Goal: Information Seeking & Learning: Learn about a topic

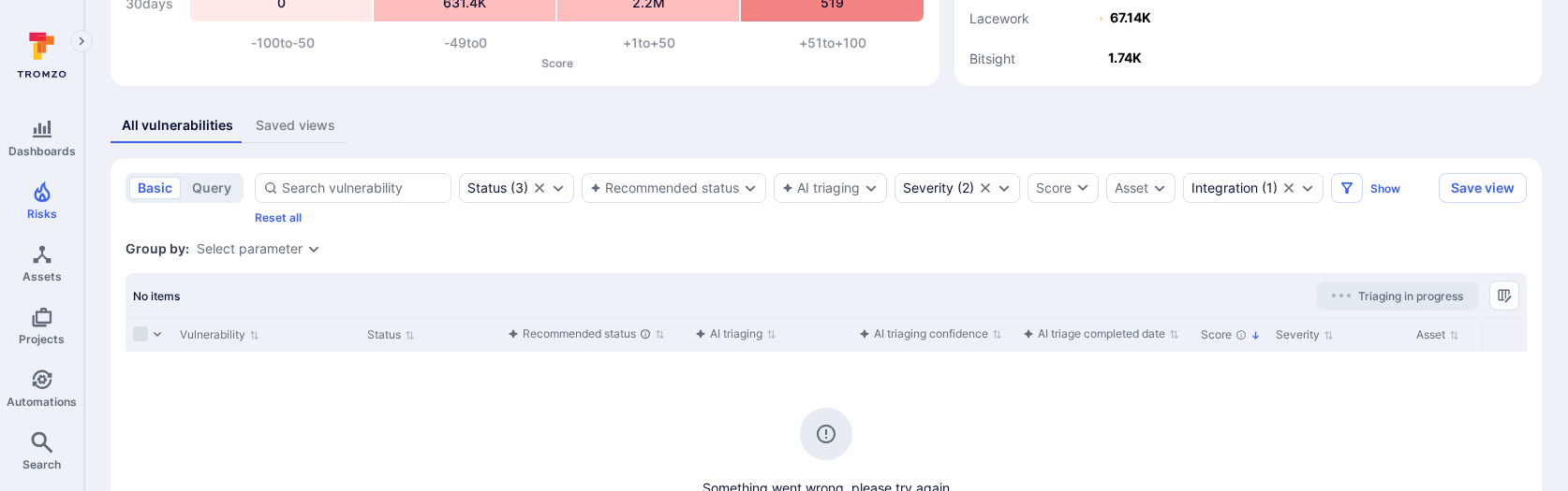
scroll to position [316, 0]
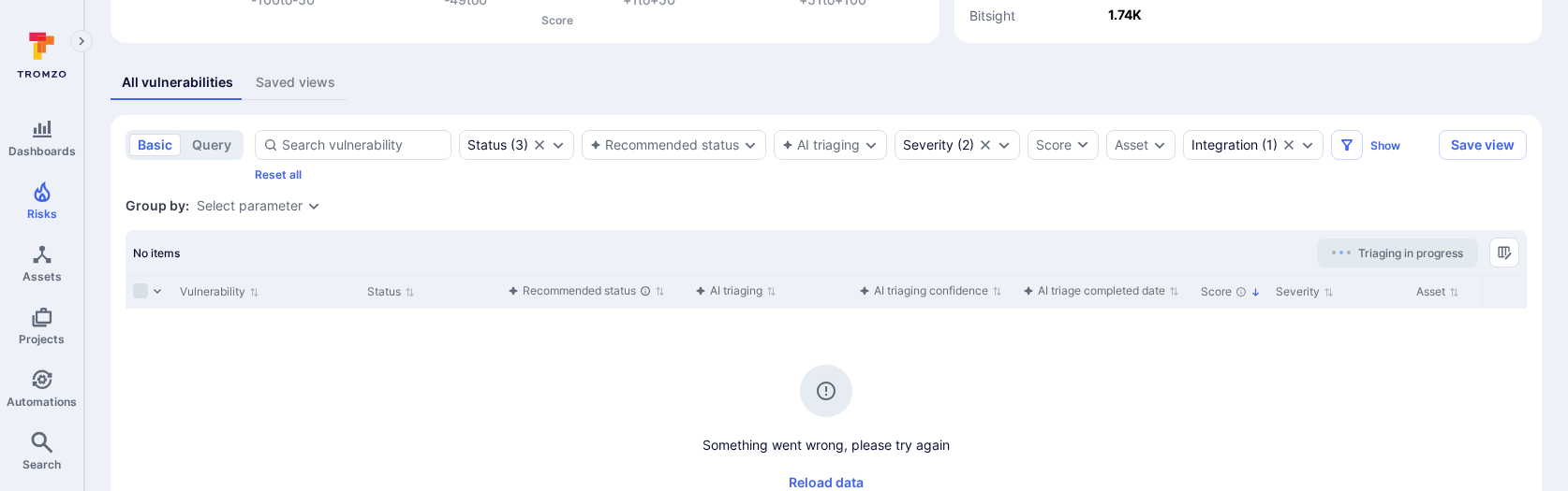
click at [824, 209] on div "Group by: Select parameter" at bounding box center [826, 206] width 1402 height 19
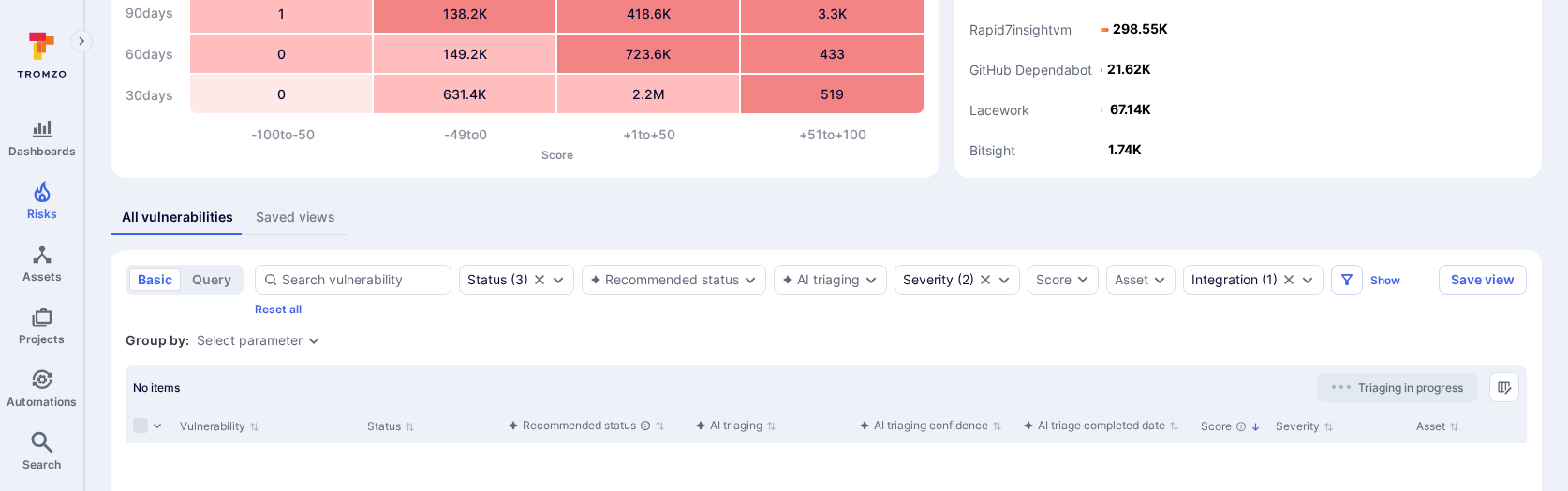
scroll to position [172, 0]
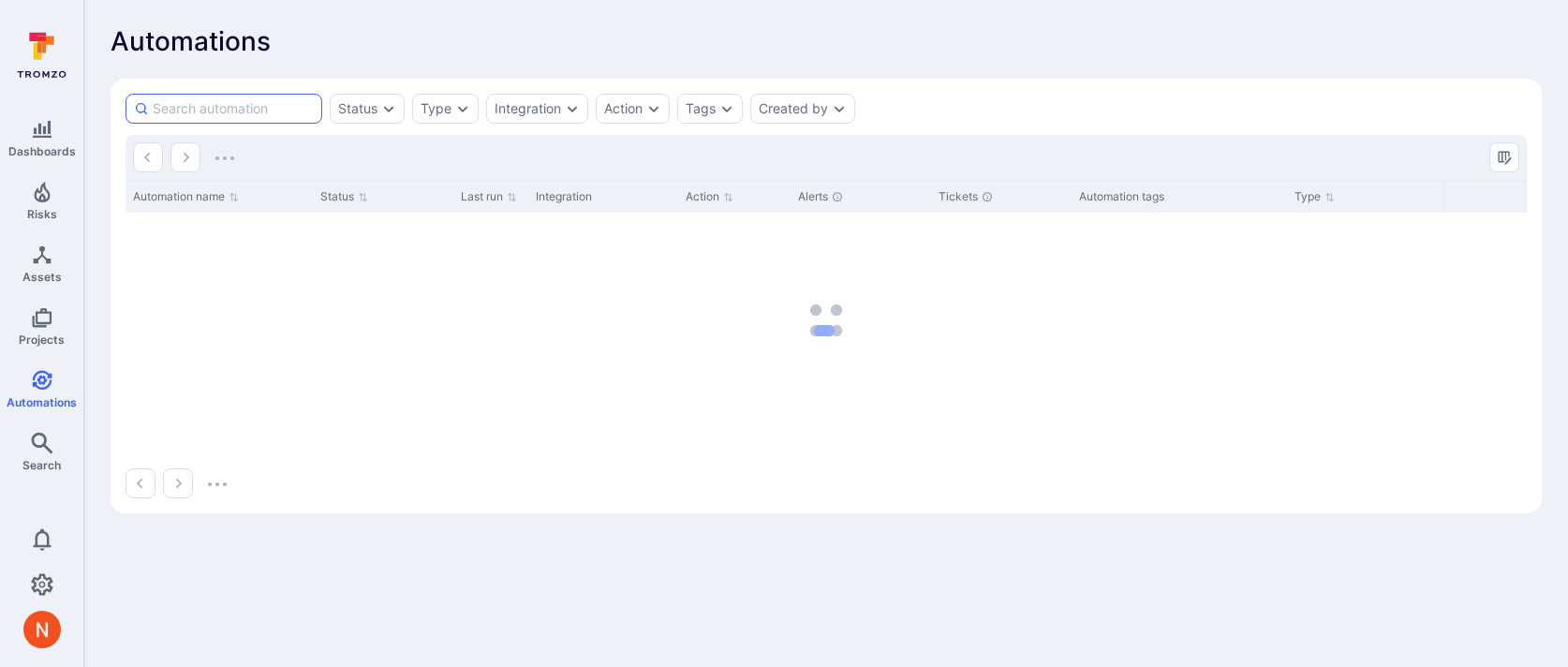
click at [251, 108] on input at bounding box center [233, 109] width 161 height 19
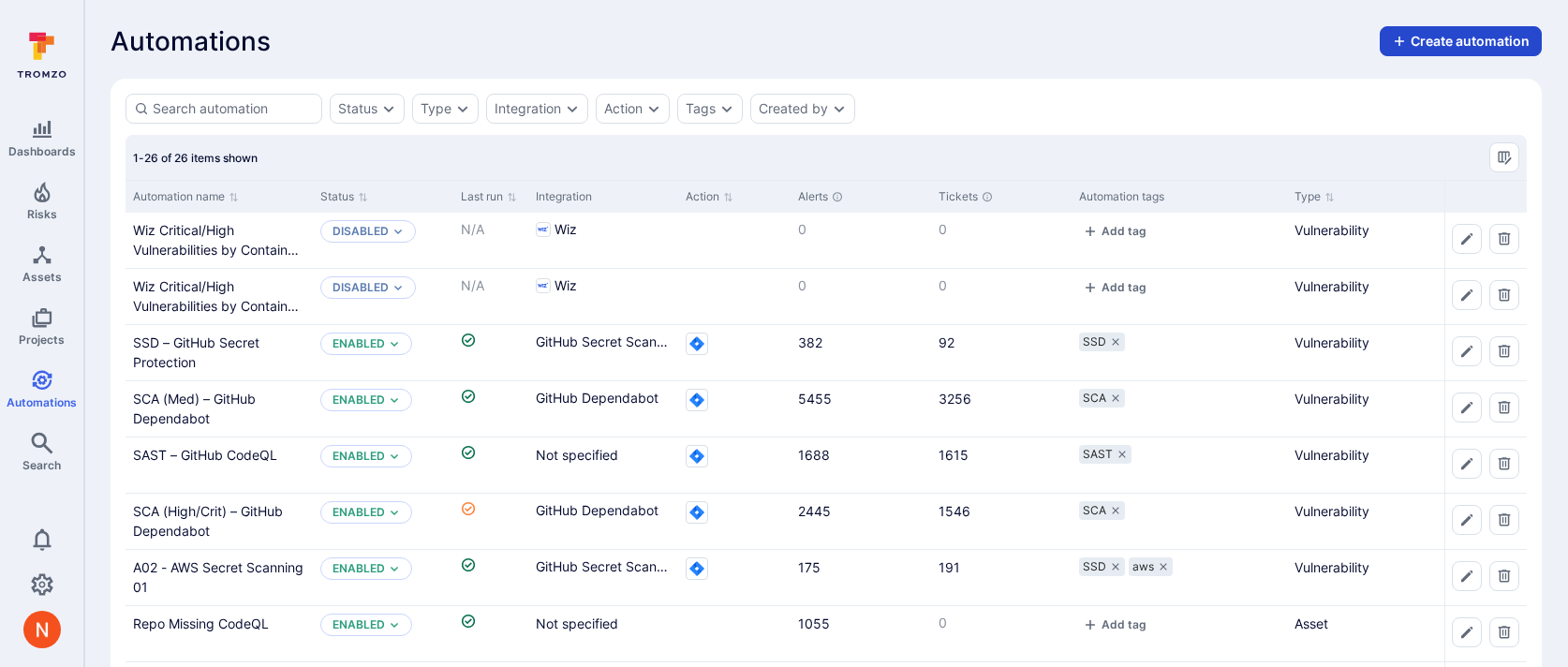
click at [1431, 36] on button "Create automation" at bounding box center [1461, 41] width 162 height 30
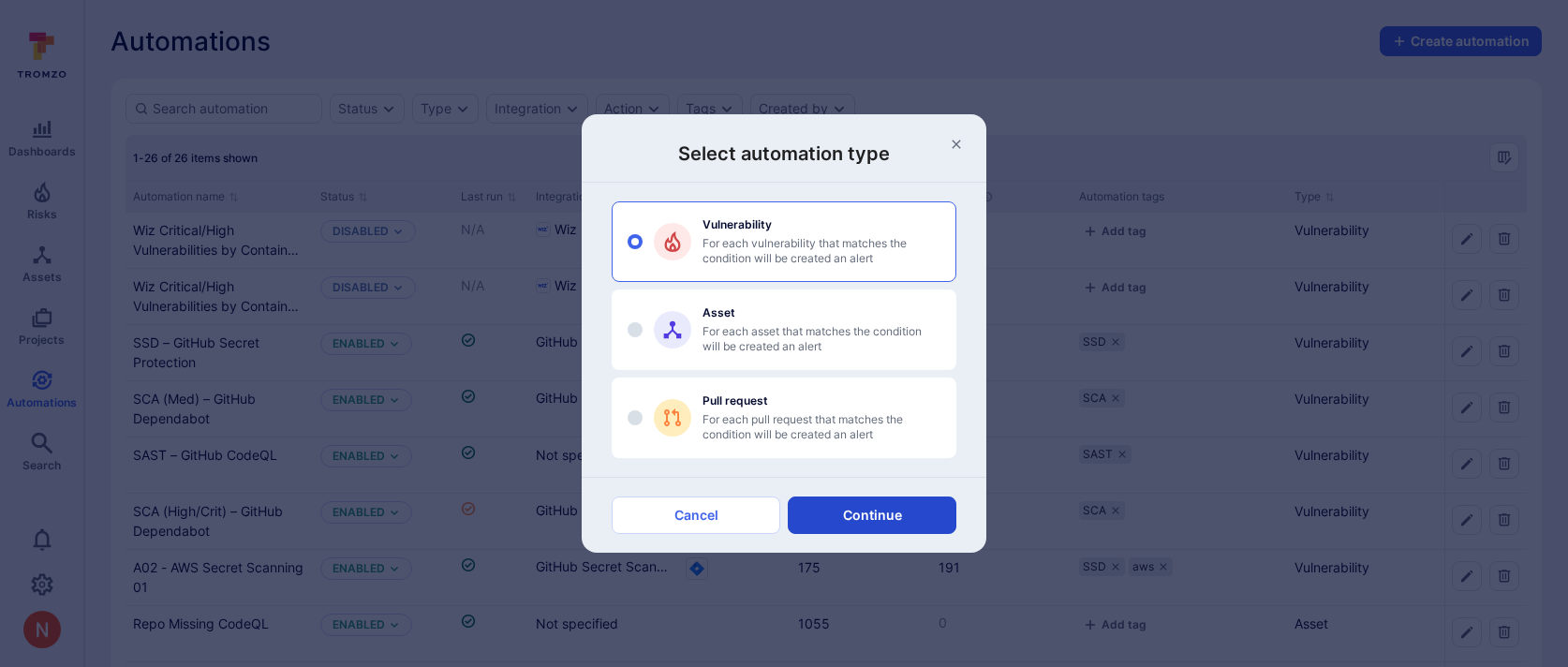
click at [854, 520] on button "Continue" at bounding box center [872, 516] width 168 height 38
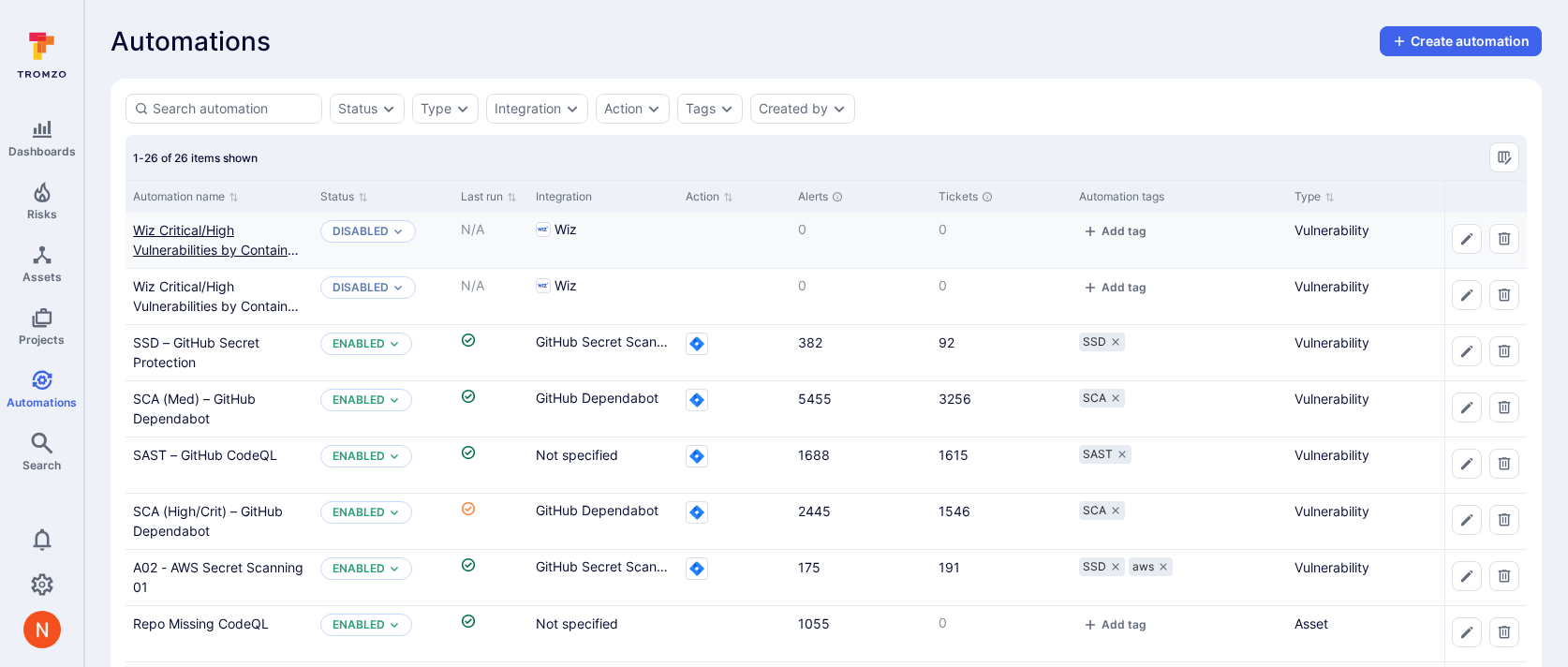
click at [211, 252] on link "Wiz Critical/High Vulnerabilities by Container Image and Vulnerable Entity" at bounding box center [219, 250] width 172 height 56
click at [1468, 30] on button "Create automation" at bounding box center [1461, 41] width 162 height 30
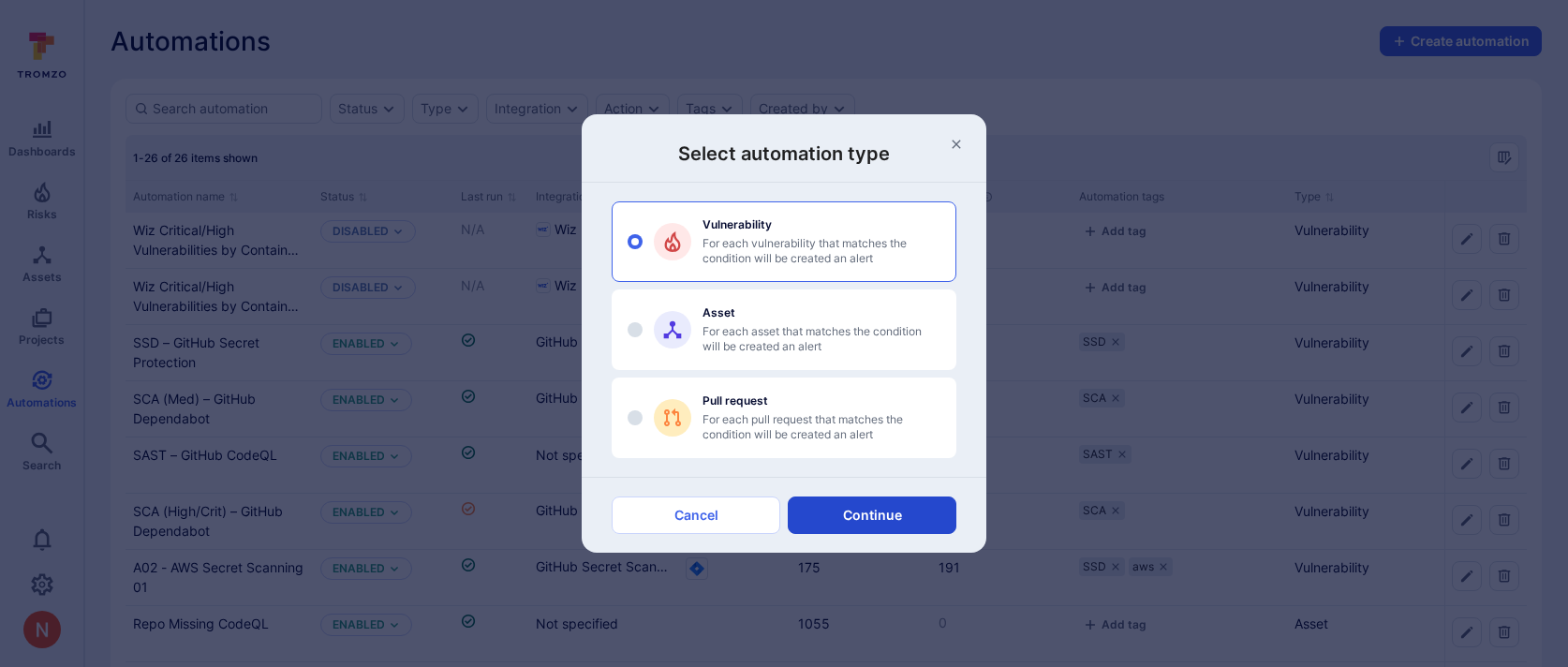
click at [922, 514] on button "Continue" at bounding box center [872, 516] width 168 height 38
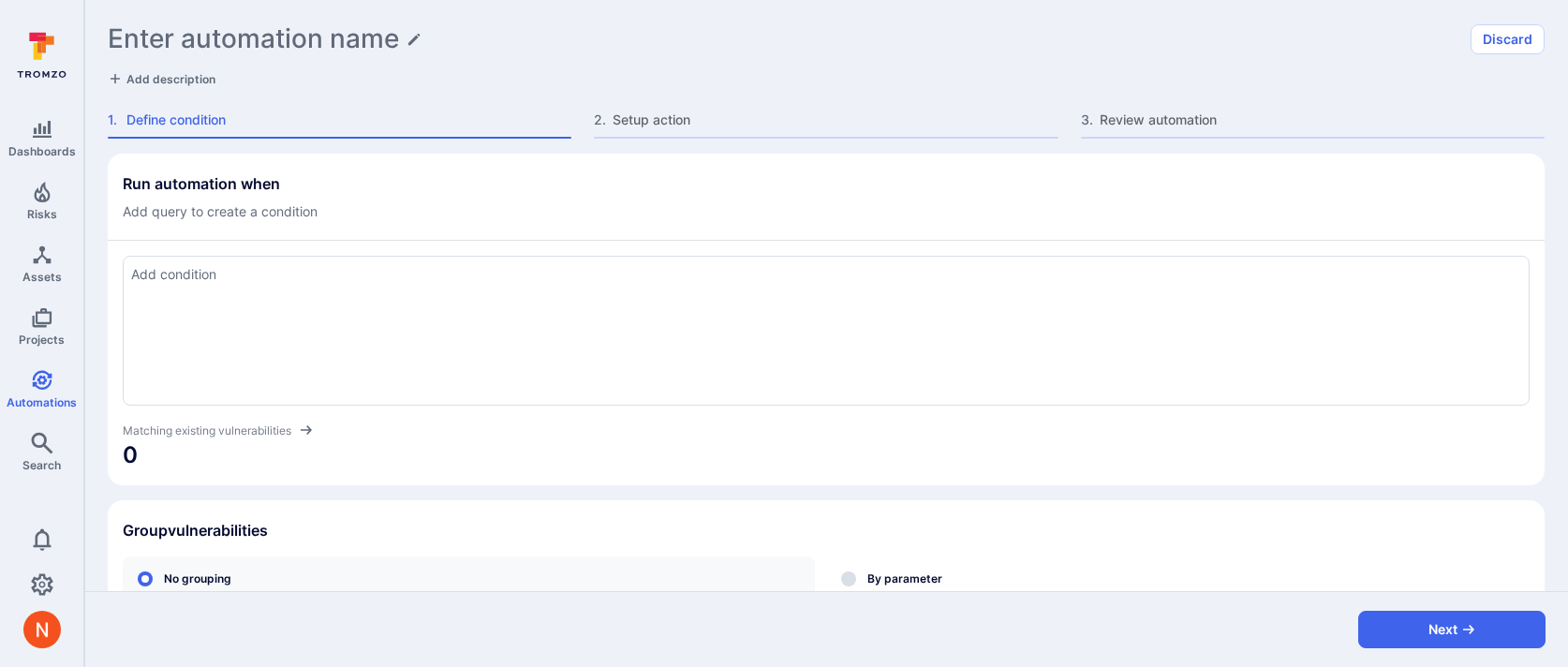
click at [406, 300] on div at bounding box center [826, 331] width 1407 height 150
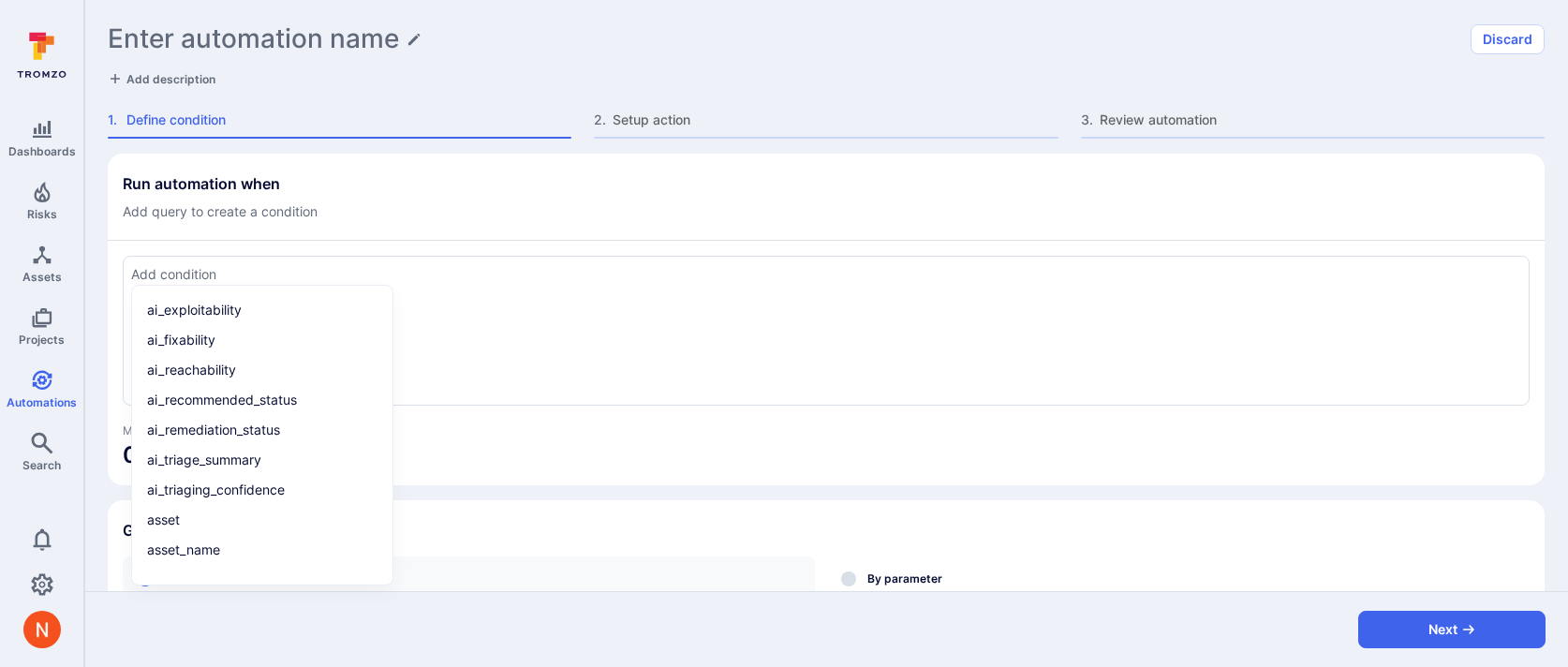
paste textarea "tool_name = "wiz" and severity in ("critical", "high") and tags = "wiz_vulnerab…"
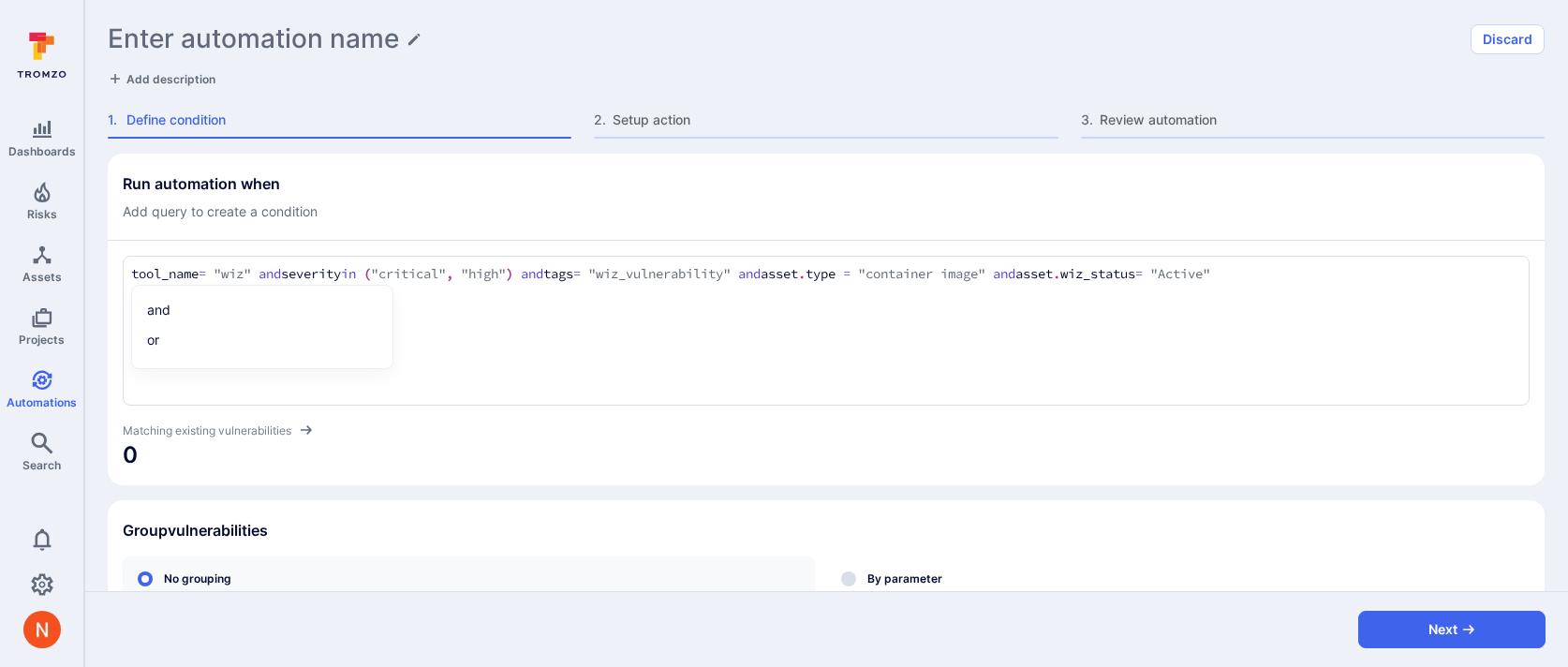
click at [709, 272] on textarea "tool_name = "wiz" and severity in ("critical", "high") and tags = "wiz_vulnerab…" at bounding box center [826, 275] width 1390 height 21
drag, startPoint x: 1139, startPoint y: 275, endPoint x: 1371, endPoint y: 275, distance: 232.0
click at [1371, 275] on textarea "tool_name = "wiz" and severity in ("critical", "high") and tags = "wiz_cloud_co…" at bounding box center [826, 275] width 1390 height 21
click at [1224, 456] on span "0" at bounding box center [826, 456] width 1407 height 30
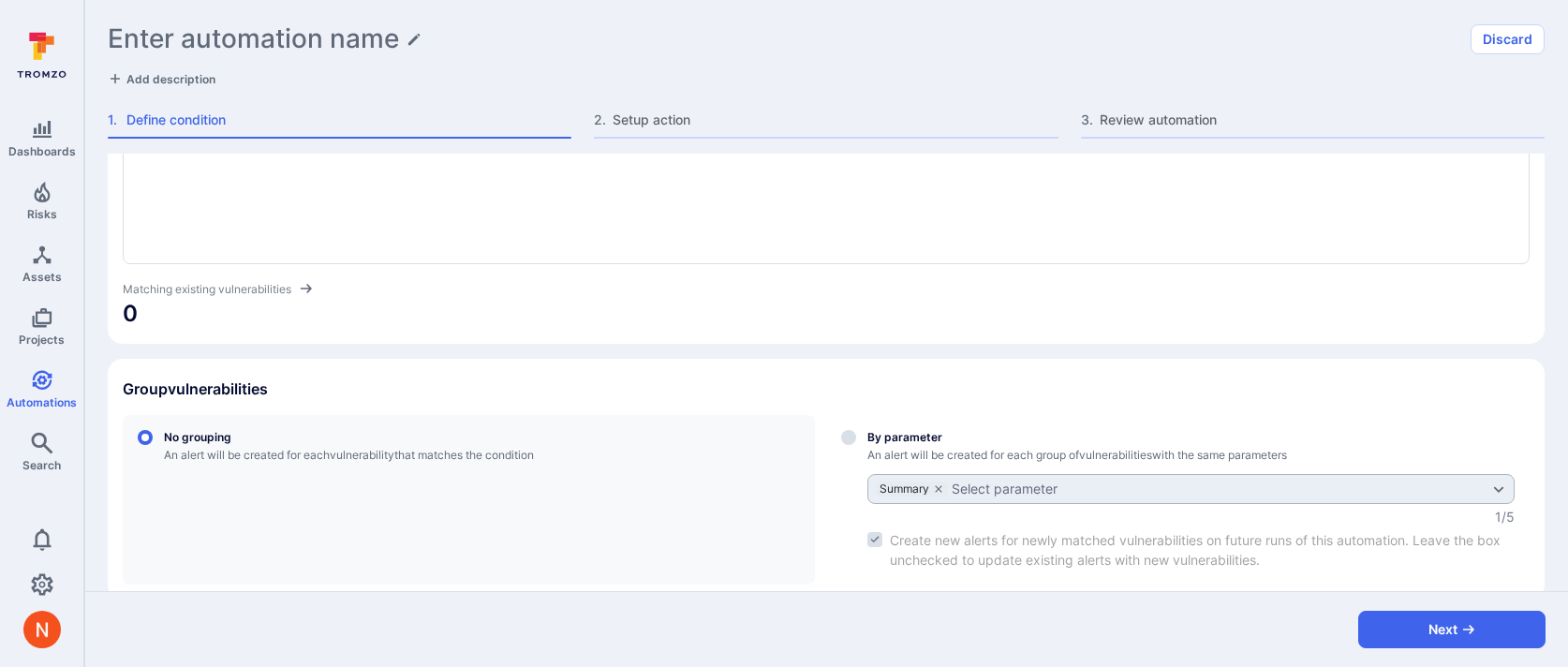
scroll to position [57, 0]
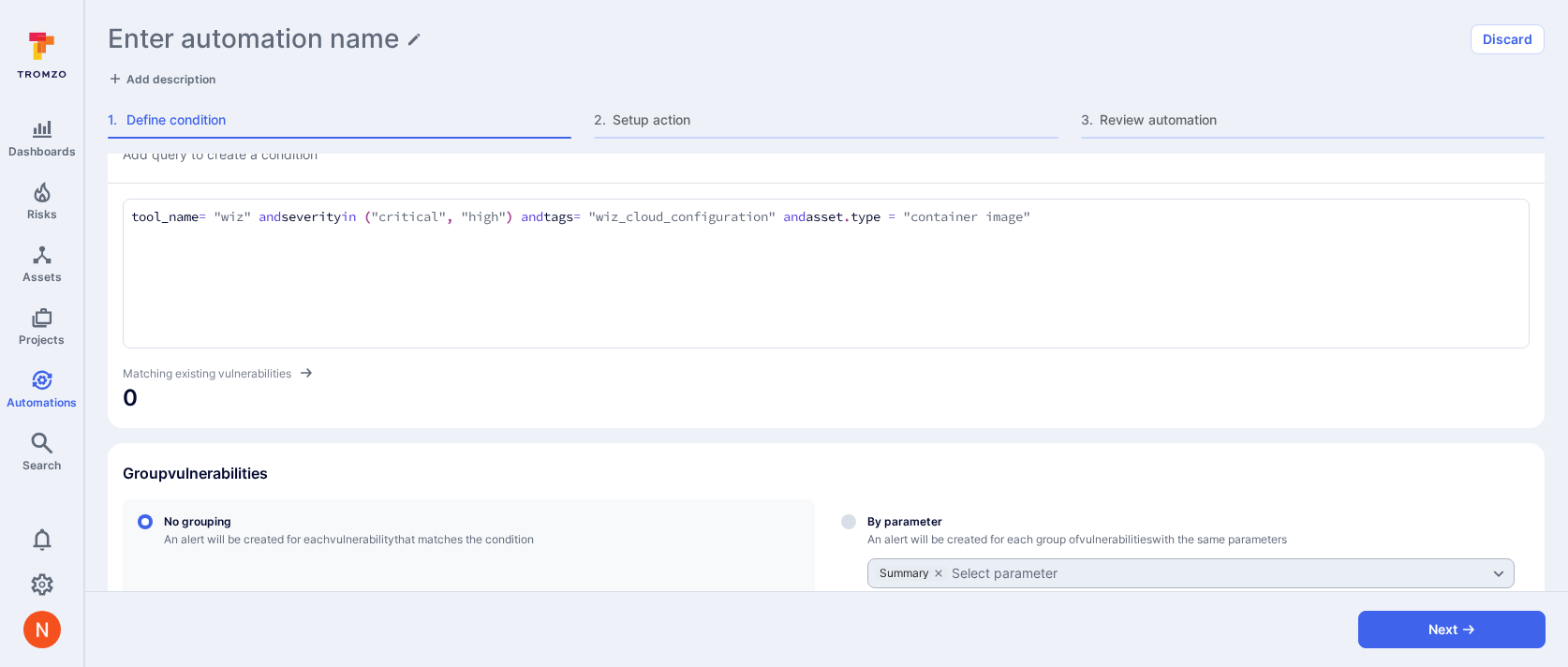
click at [491, 227] on div "tool_name = "wiz" and severity in ("critical", "high") and tags = "wiz_cloud_co…" at bounding box center [826, 274] width 1407 height 150
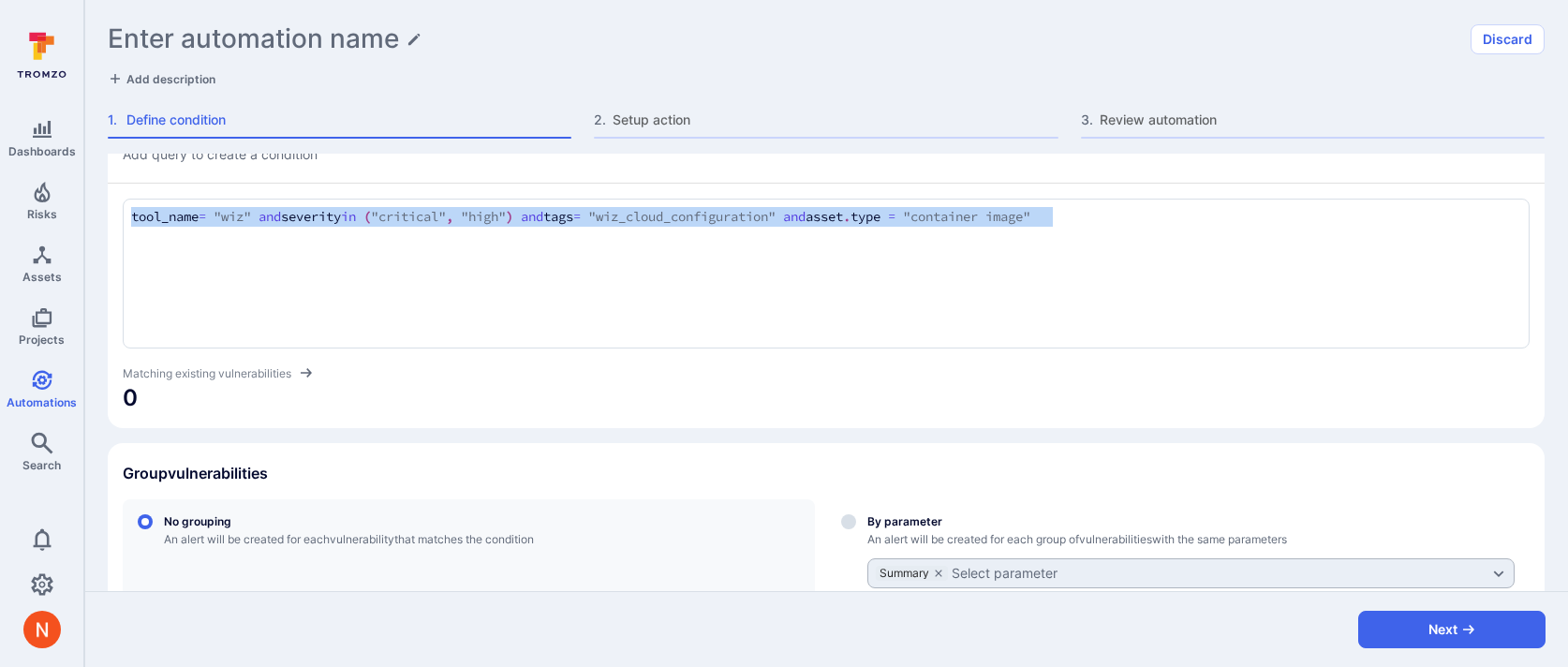
click at [491, 227] on div "tool_name = "wiz" and severity in ("critical", "high") and tags = "wiz_cloud_co…" at bounding box center [826, 274] width 1407 height 150
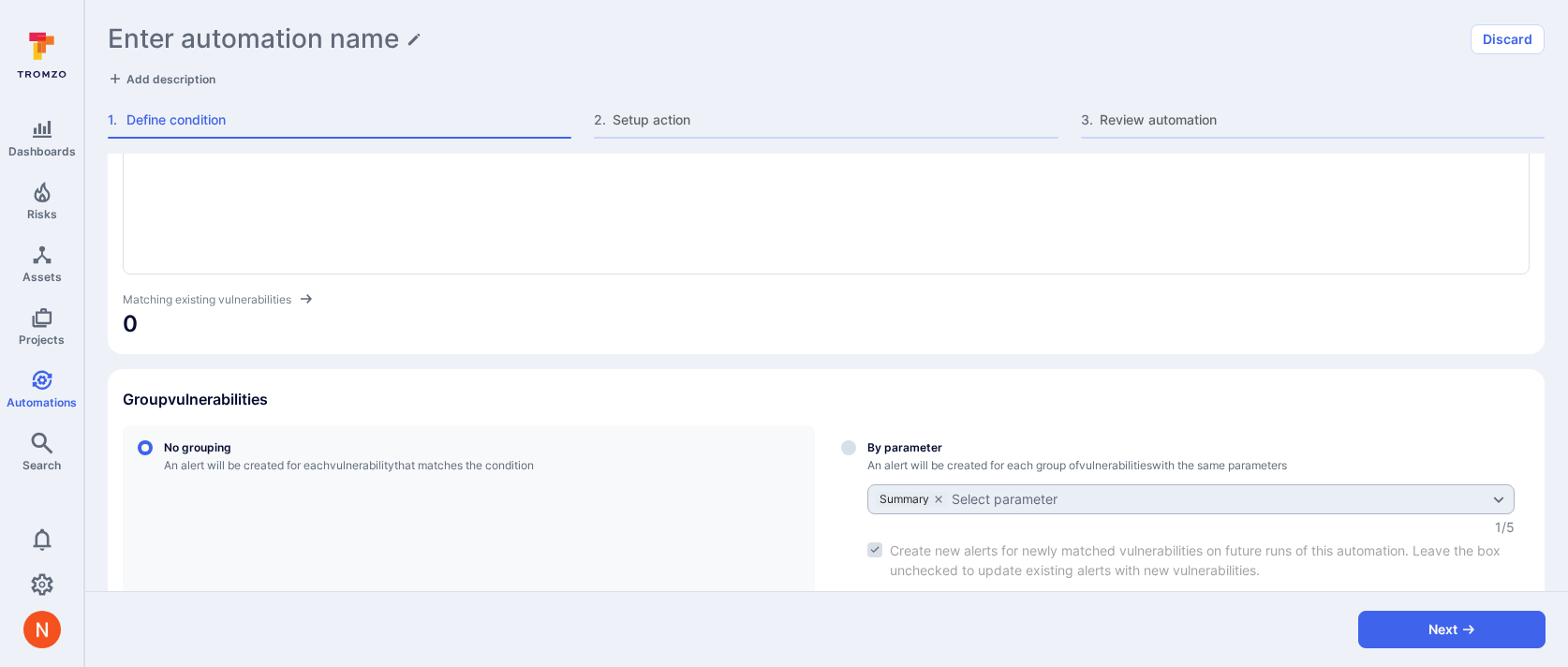
scroll to position [0, 0]
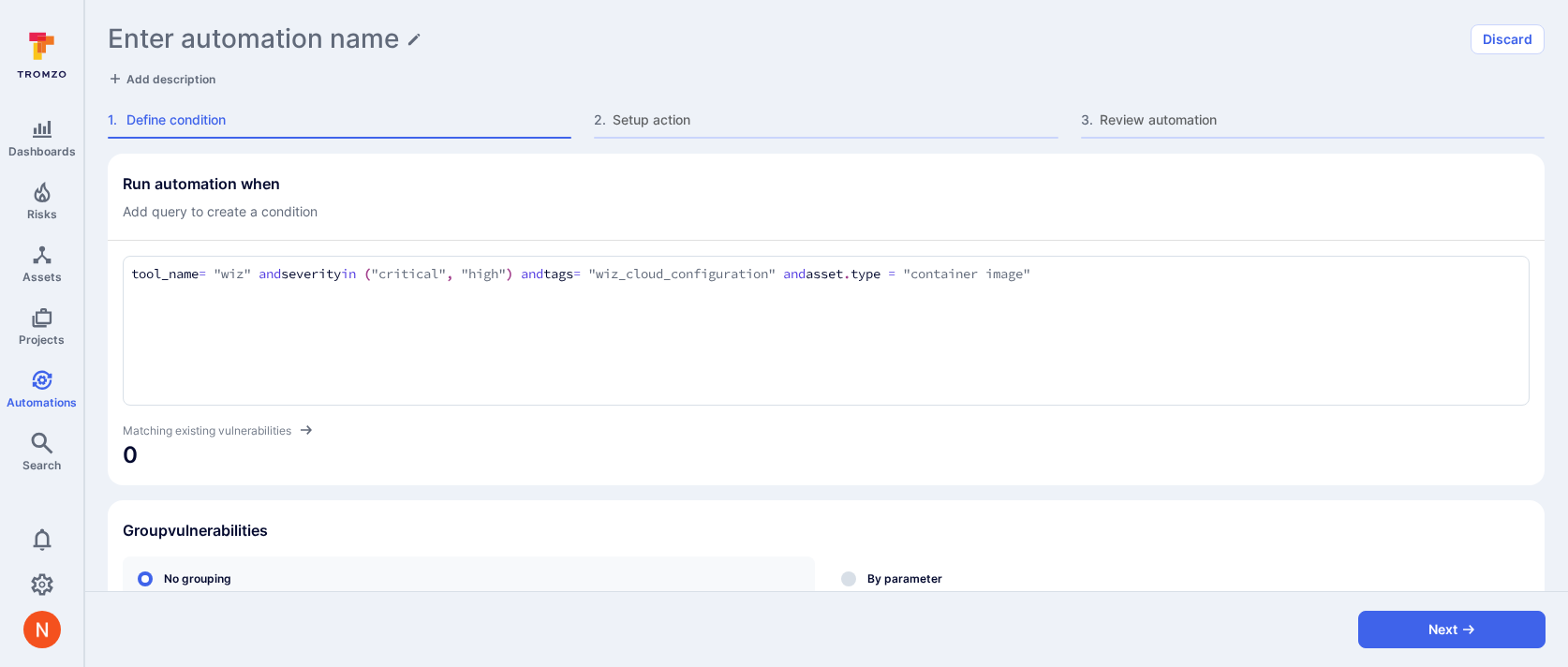
click at [421, 275] on textarea "tool_name = "wiz" and severity in ("critical", "high") and tags = "wiz_cloud_co…" at bounding box center [826, 275] width 1390 height 21
click at [1034, 314] on div "tool_name = "wiz" and severity in ("critical", "high") and tags = "wiz_cloud_co…" at bounding box center [826, 331] width 1407 height 150
click at [1037, 313] on div "tool_name = "wiz" and severity in ("critical", "high") and tags = "wiz_cloud_co…" at bounding box center [826, 331] width 1407 height 150
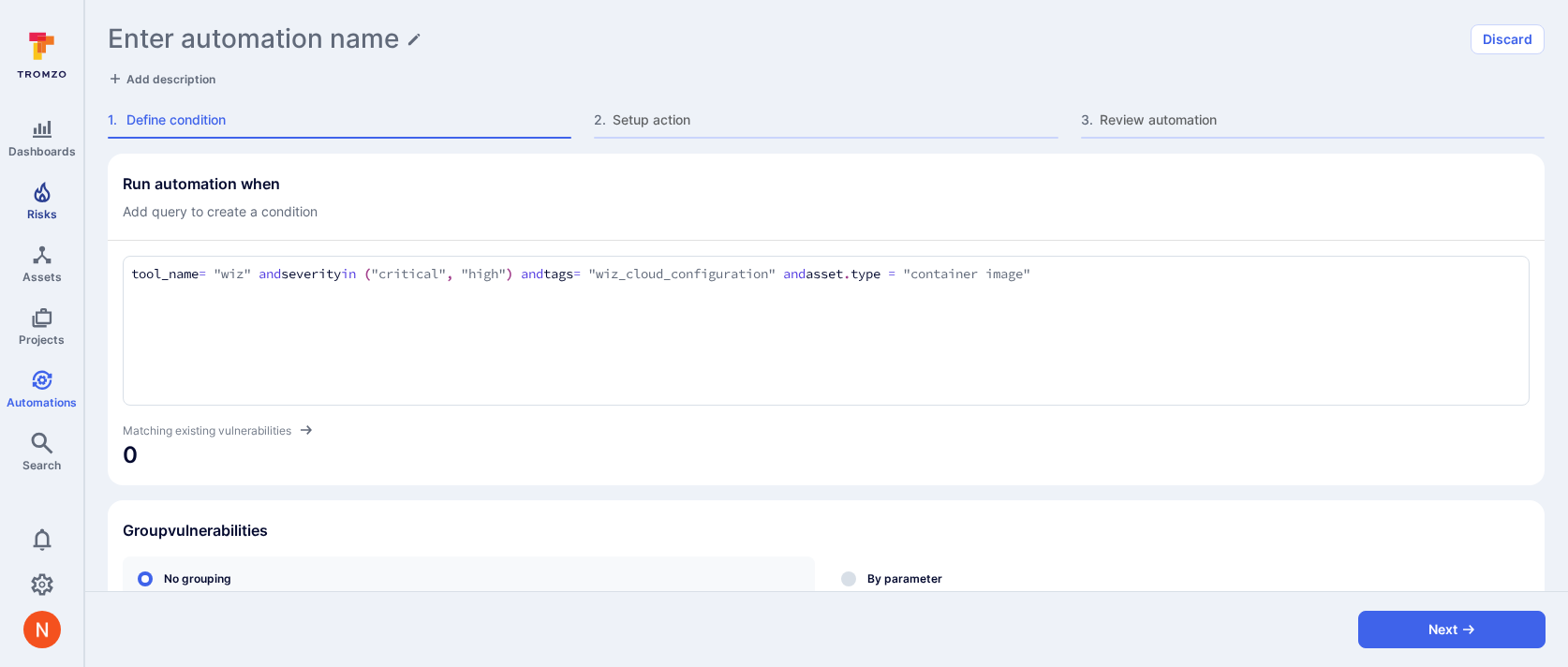
click at [56, 210] on link "Risks" at bounding box center [42, 201] width 84 height 56
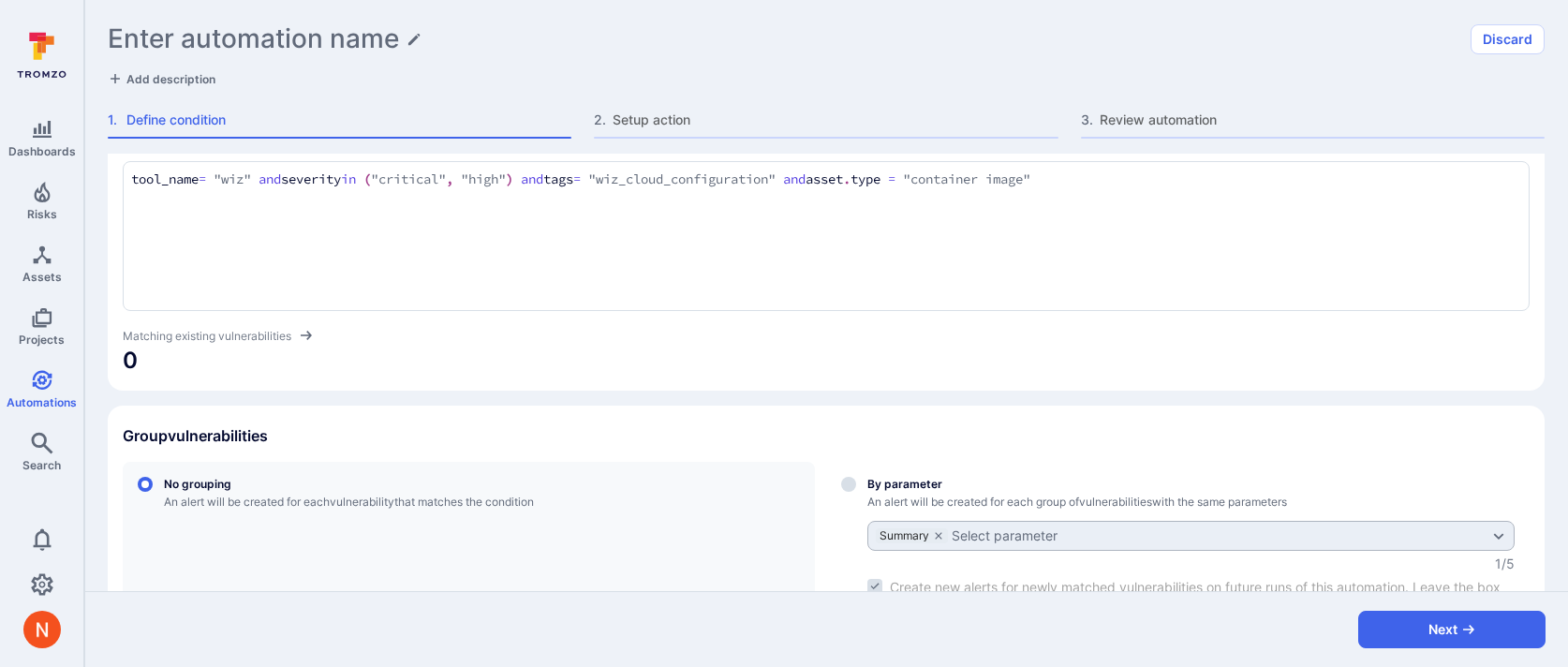
scroll to position [97, 0]
click at [609, 170] on textarea "tool_name = "wiz" and severity in ("critical", "high") and tags = "wiz_cloud_co…" at bounding box center [826, 178] width 1390 height 21
click at [925, 275] on div "tool_name = "wiz" and severity in ("critical", "high") and tags = "wiz_cloud_co…" at bounding box center [826, 234] width 1407 height 150
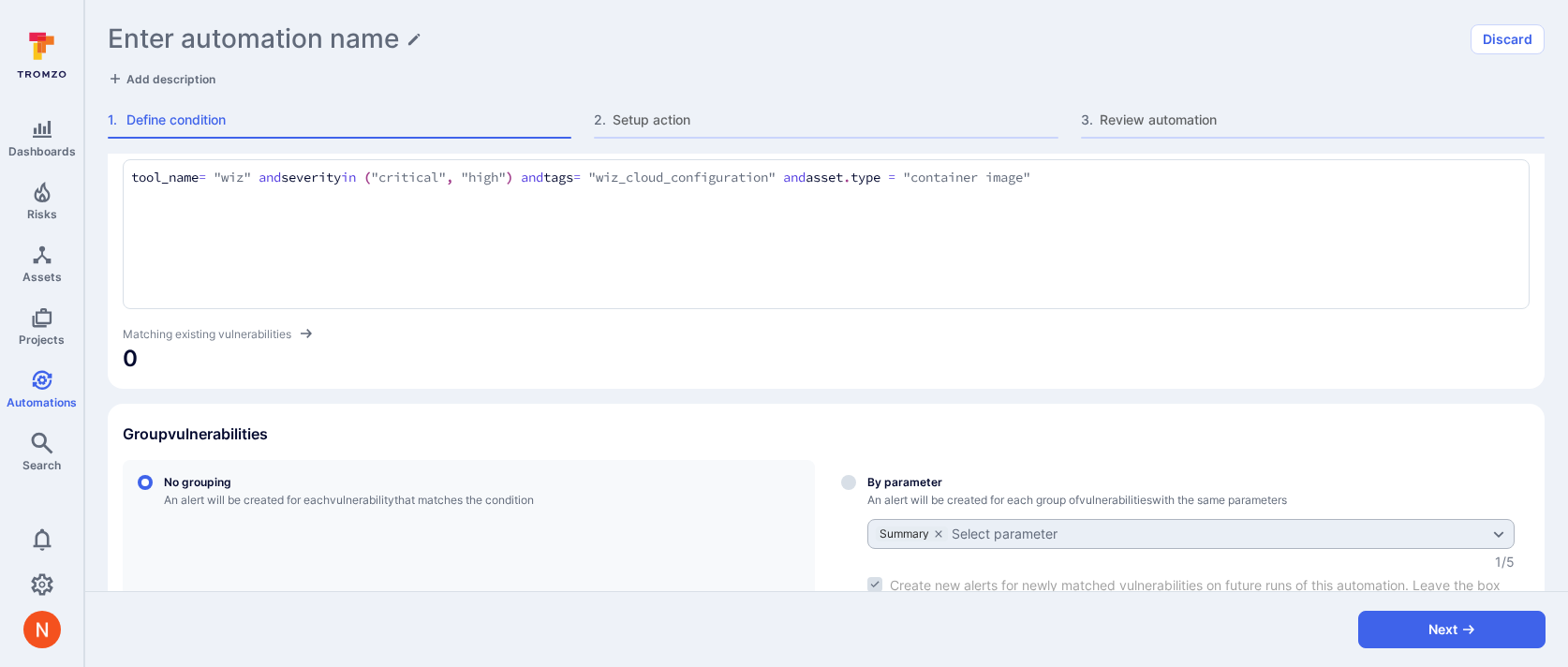
click at [1004, 164] on div "tool_name = "wiz" and severity in ("critical", "high") and tags = "wiz_cloud_co…" at bounding box center [826, 234] width 1407 height 150
click at [995, 180] on textarea "tool_name = "wiz" and severity in ("critical", "high") and tags = "wiz_cloud_co…" at bounding box center [826, 178] width 1390 height 21
drag, startPoint x: 999, startPoint y: 178, endPoint x: 1114, endPoint y: 178, distance: 115.0
click at [1114, 178] on textarea "tool_name = "wiz" and severity in ("critical", "high") and tags = "wiz_cloud_co…" at bounding box center [826, 178] width 1390 height 21
click at [974, 401] on div "Run automation when Add query to create a condition tool_name = "wiz" and sever…" at bounding box center [826, 579] width 1437 height 1046
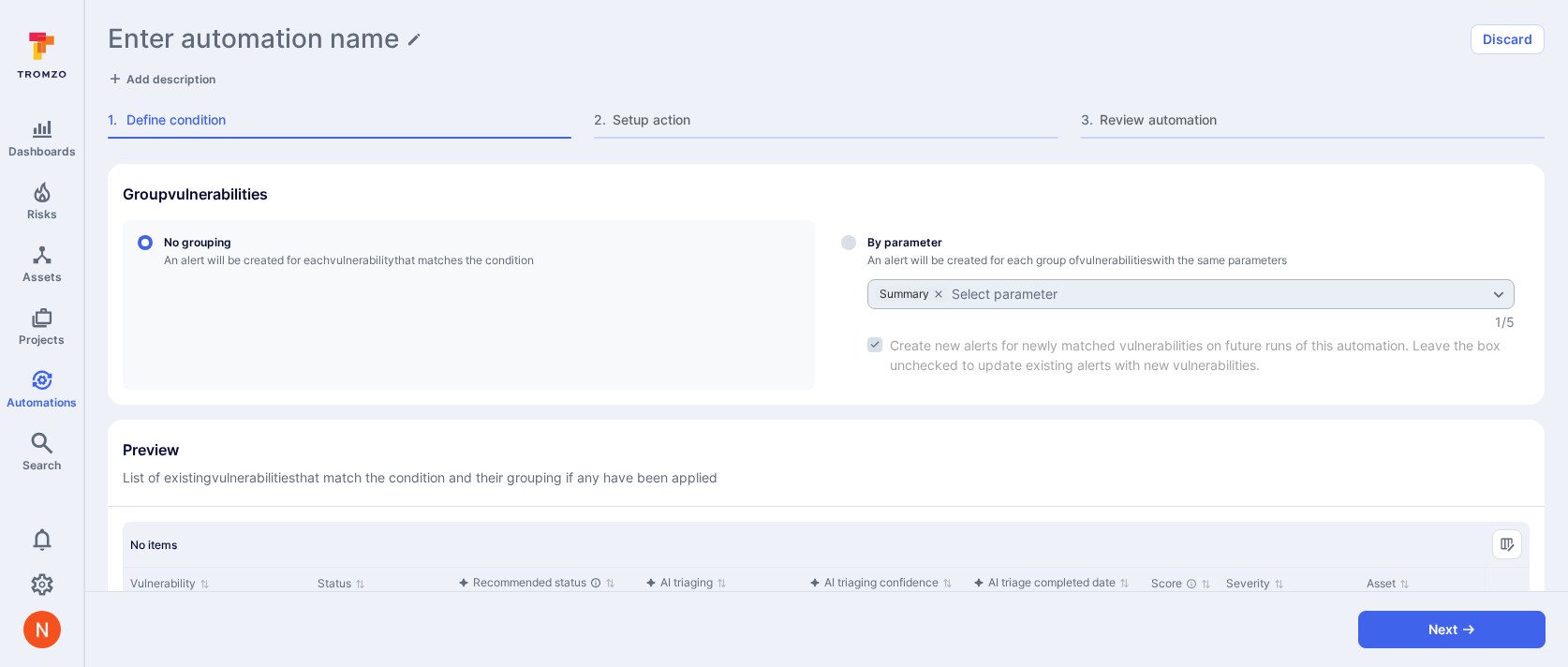
scroll to position [0, 0]
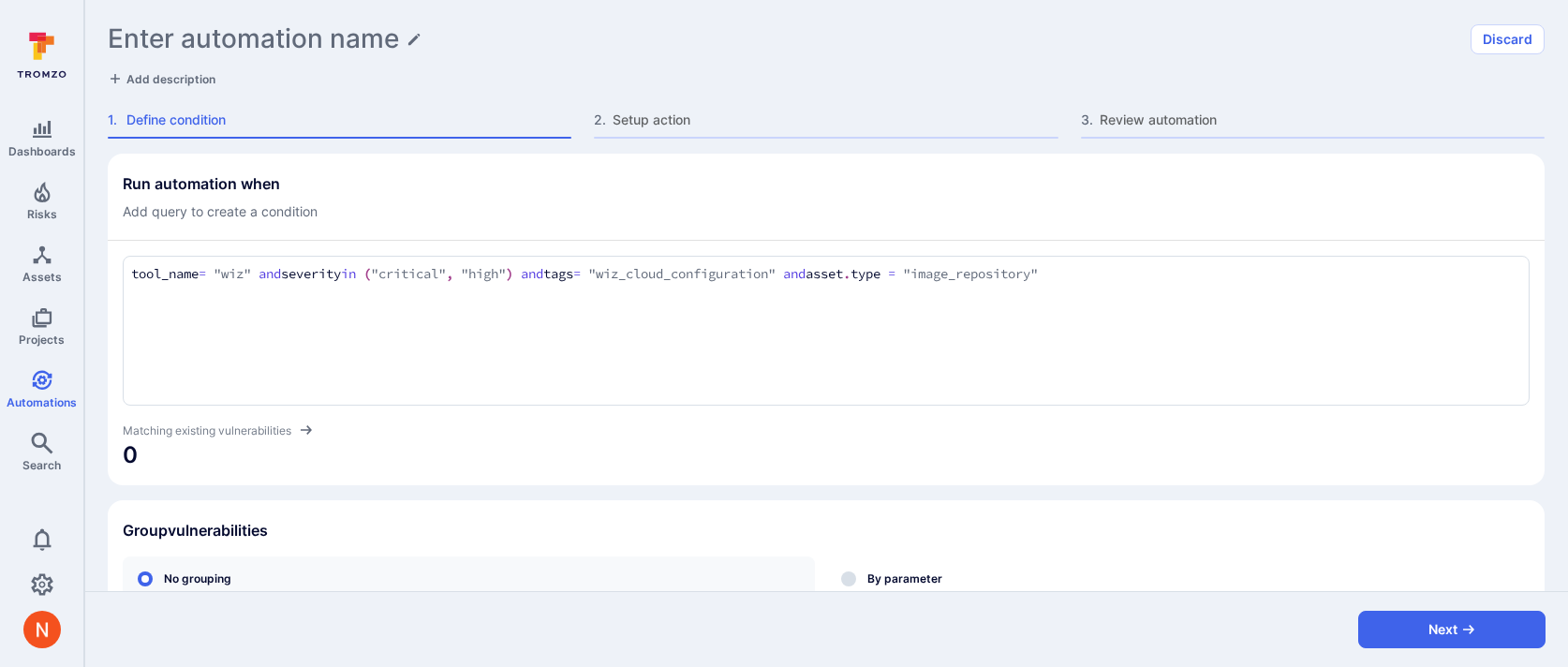
click at [839, 272] on textarea "tool_name = "wiz" and severity in ("critical", "high") and tags = "wiz_cloud_co…" at bounding box center [826, 275] width 1390 height 21
drag, startPoint x: 919, startPoint y: 274, endPoint x: 1294, endPoint y: 274, distance: 375.0
click at [1294, 274] on textarea "tool_name = "wiz" and severity in ("critical", "high") and tags = "wiz_cloud_co…" at bounding box center [826, 275] width 1390 height 21
type textarea "tool_name = "wiz" and severity in ("critical", "high") and tags = "wiz_cloud_co…"
click at [982, 441] on span "0" at bounding box center [826, 456] width 1407 height 30
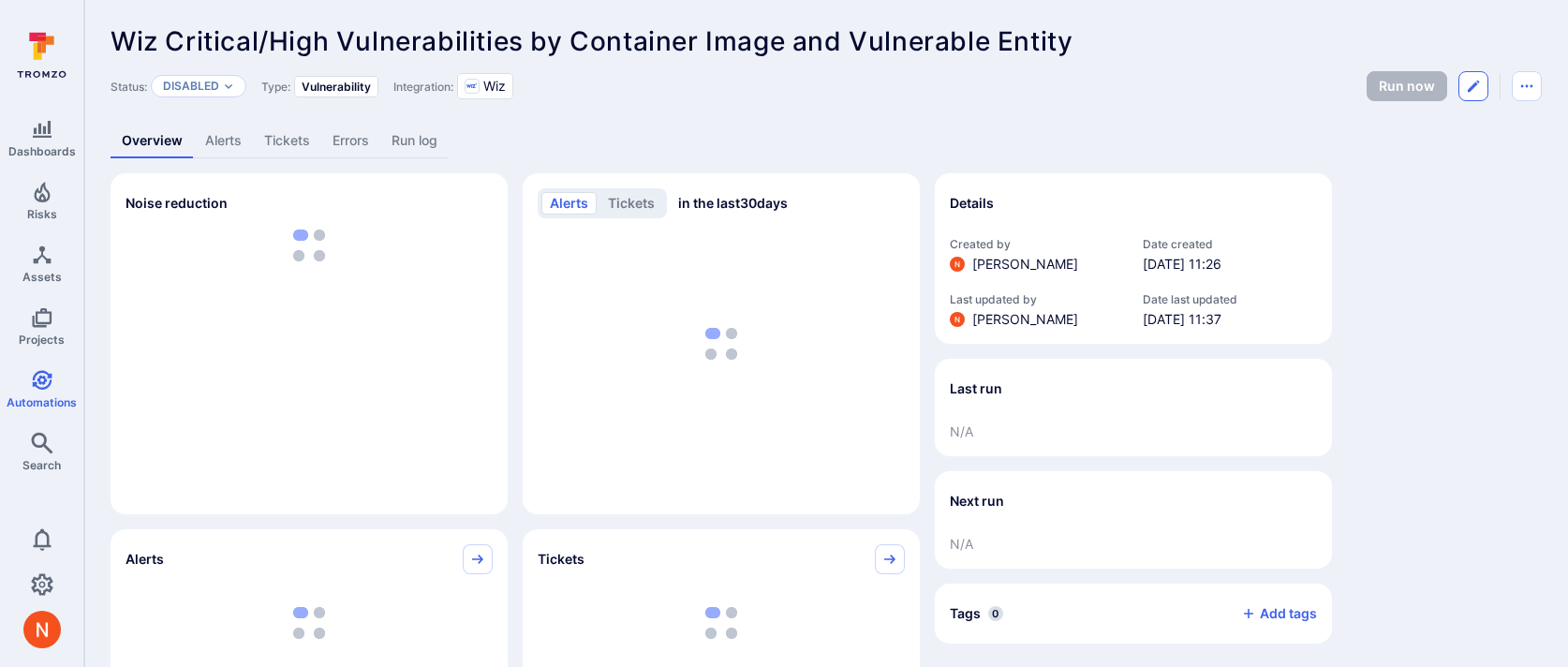
click at [1468, 94] on button "Edit automation" at bounding box center [1473, 87] width 30 height 30
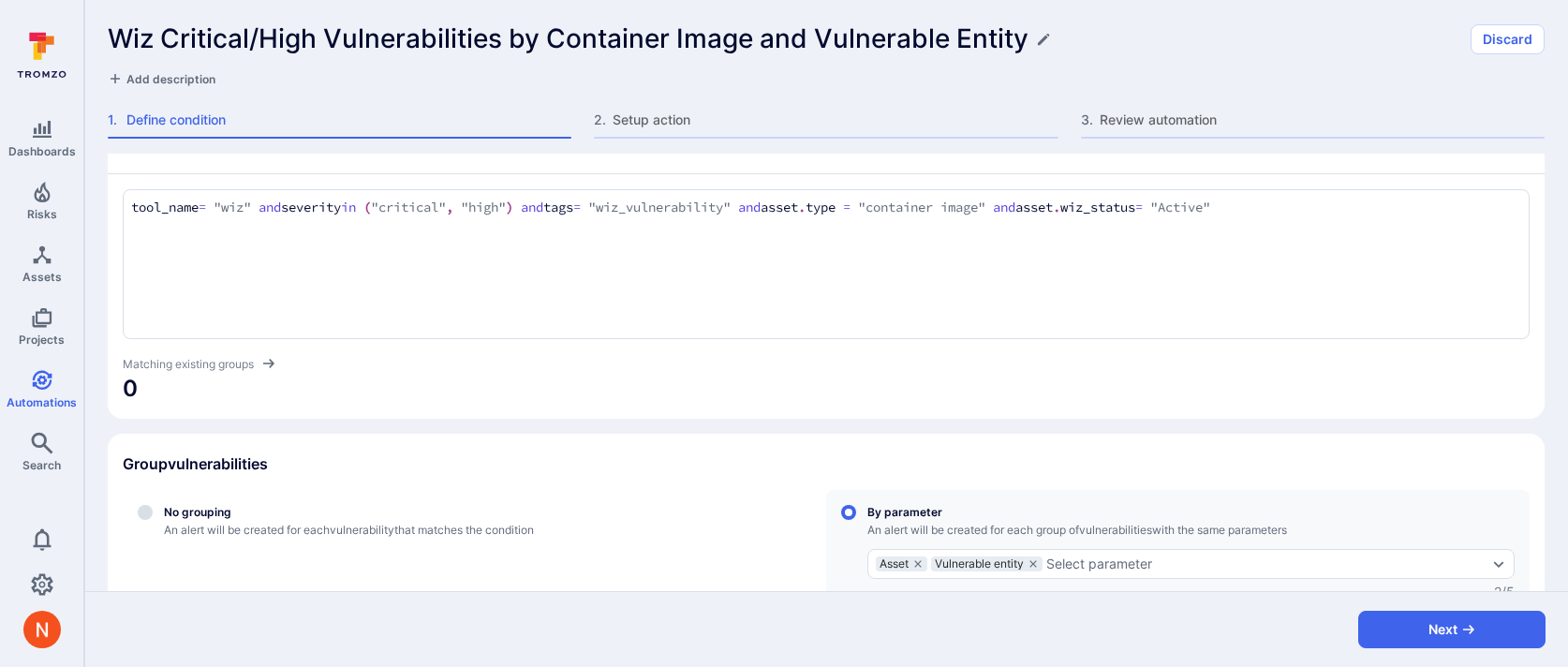
scroll to position [69, 0]
click at [513, 214] on textarea "tool_name = "wiz" and severity in ("critical", "high") and tags = "wiz_vulnerab…" at bounding box center [826, 206] width 1390 height 21
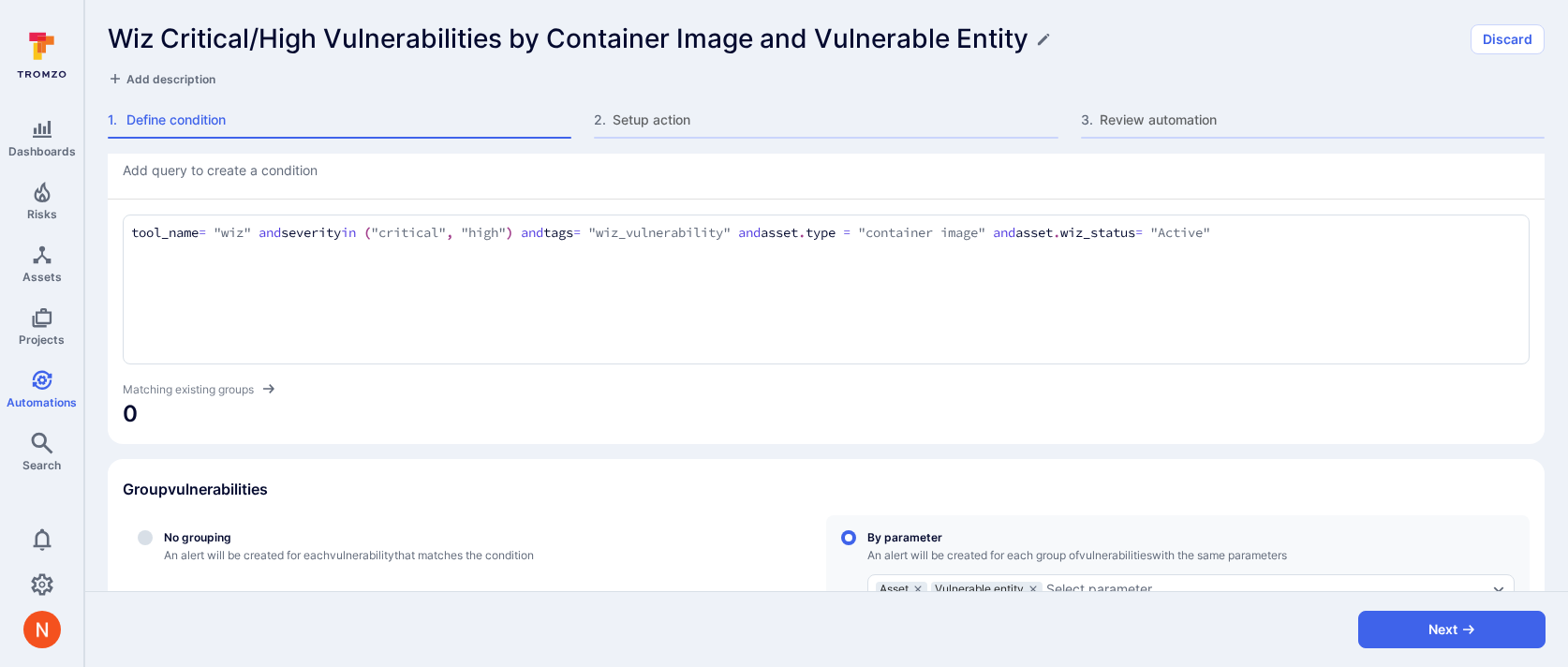
scroll to position [0, 0]
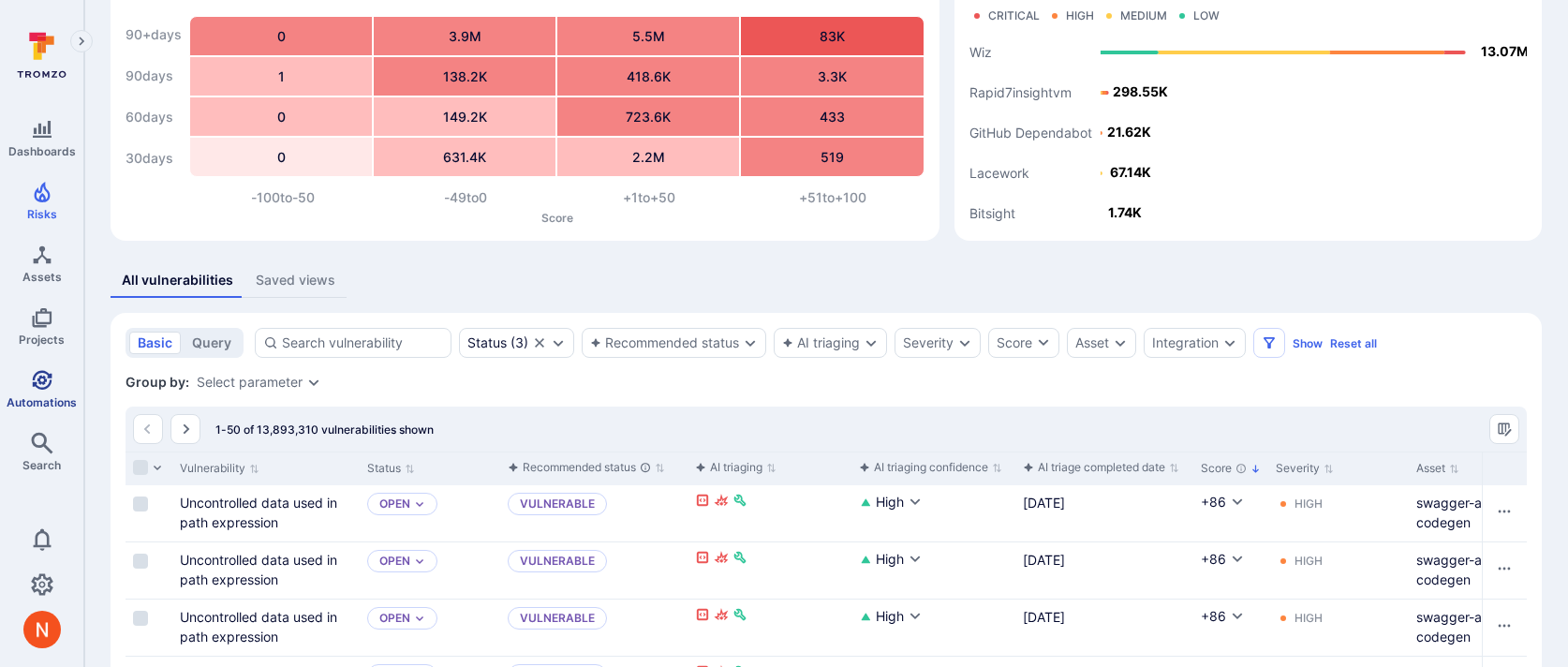
scroll to position [114, 0]
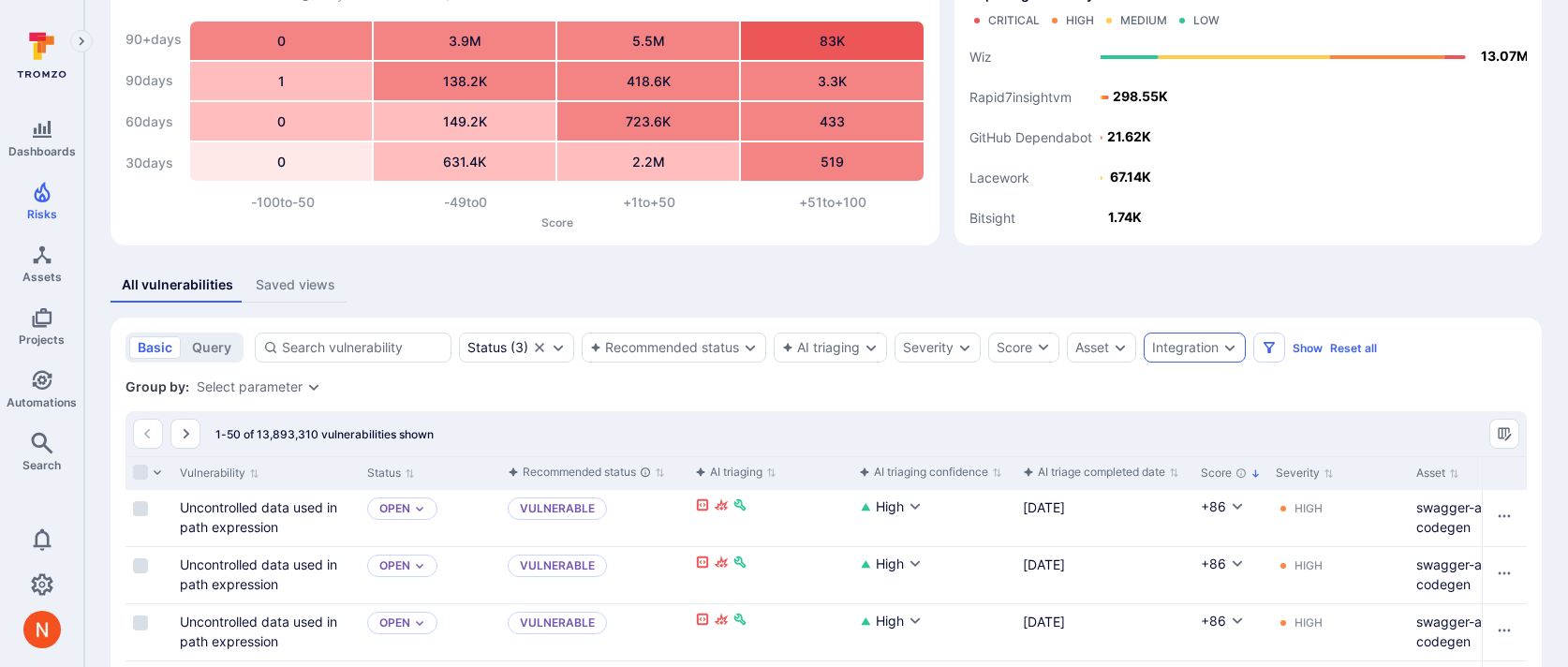
click at [1163, 346] on div "Integration" at bounding box center [1185, 347] width 67 height 15
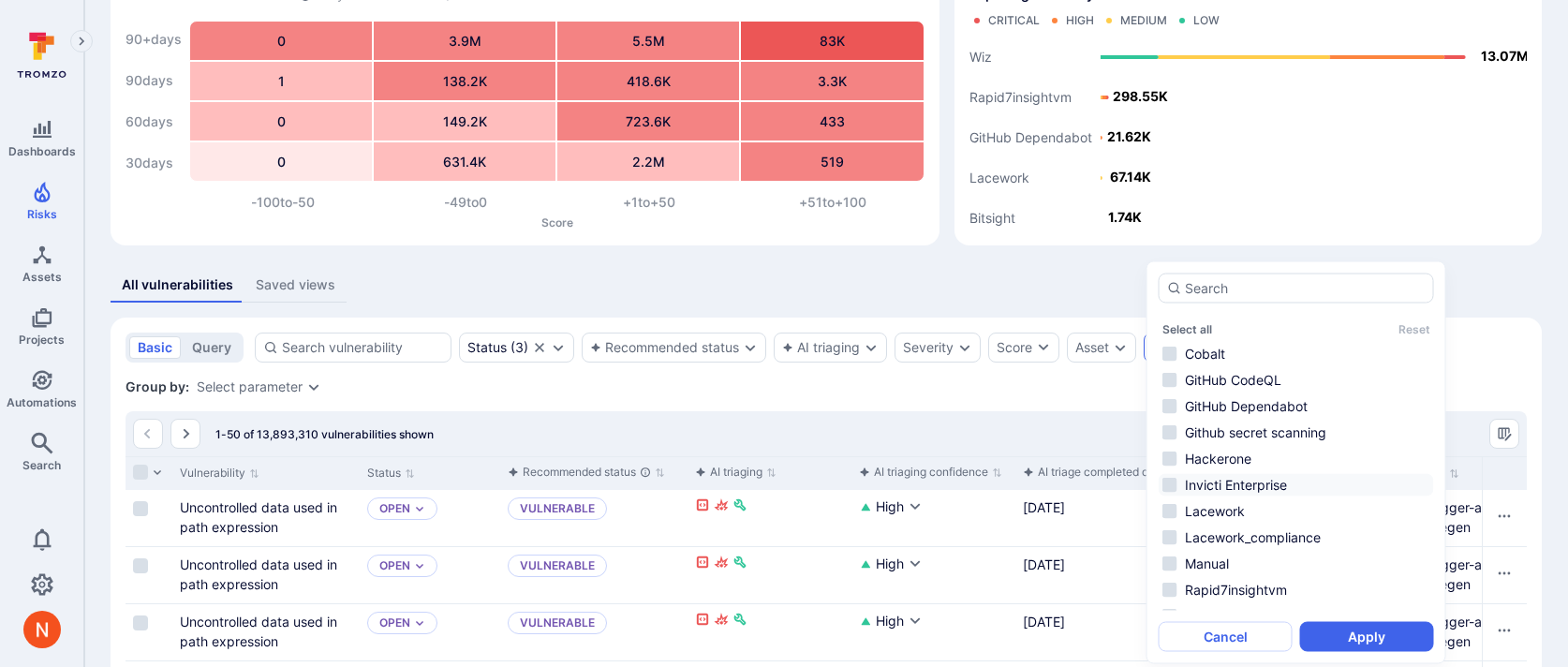
scroll to position [122, 0]
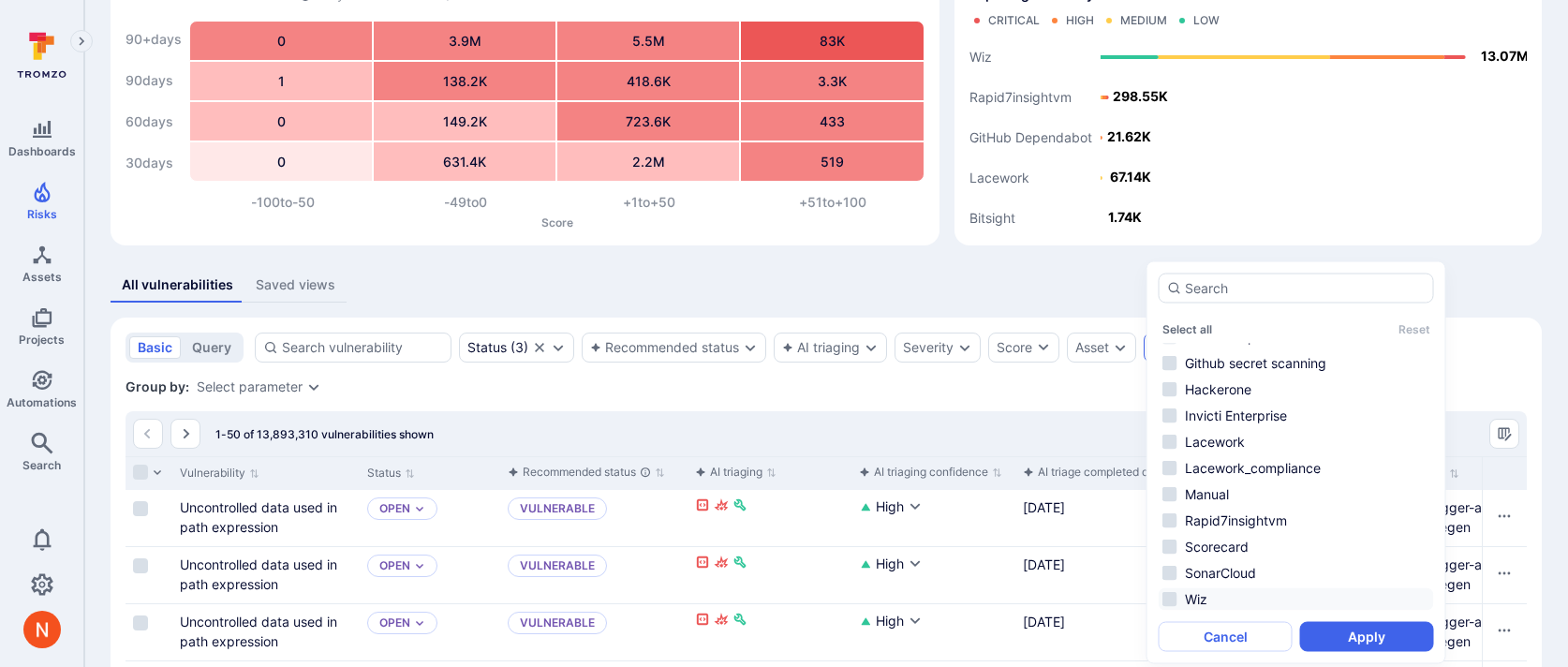
click at [1214, 601] on li "Wiz" at bounding box center [1296, 599] width 276 height 23
click at [1343, 634] on button "Apply" at bounding box center [1367, 636] width 134 height 30
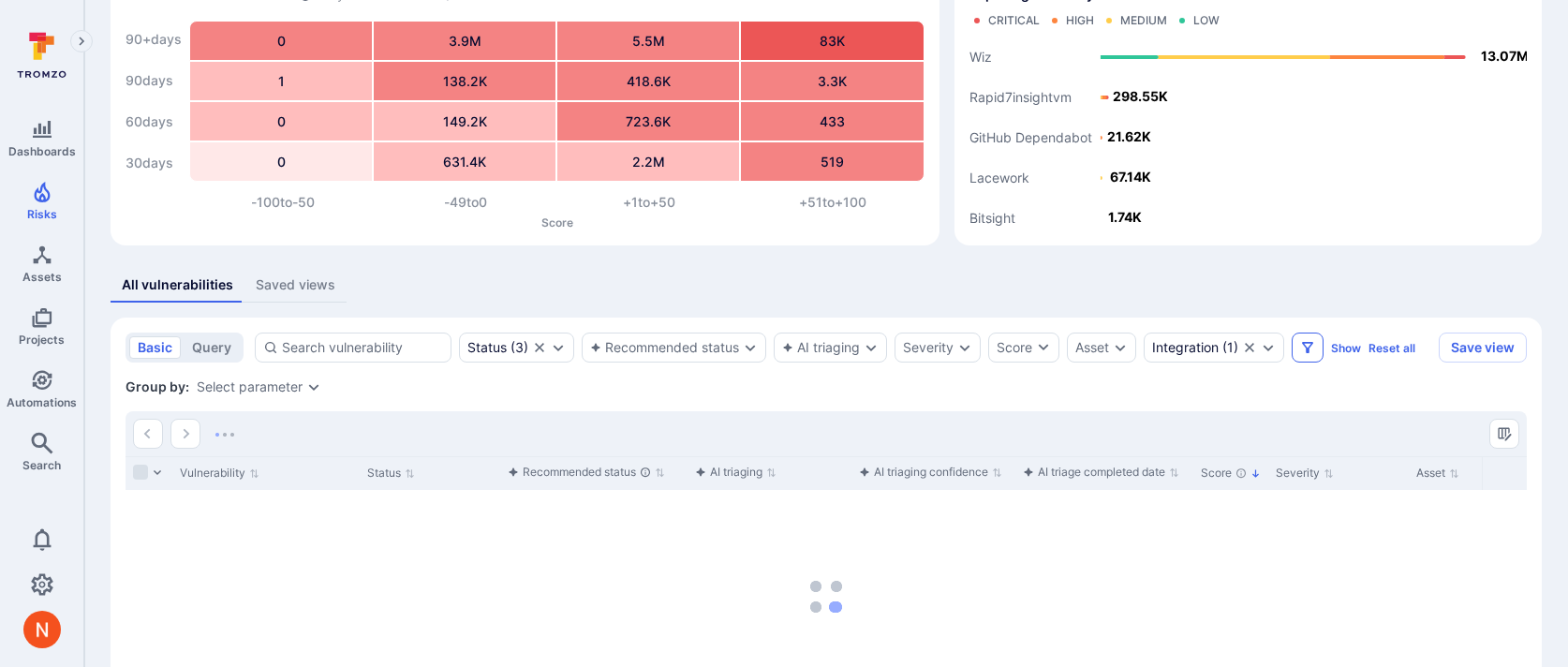
click at [1304, 348] on icon "Filters" at bounding box center [1307, 347] width 15 height 15
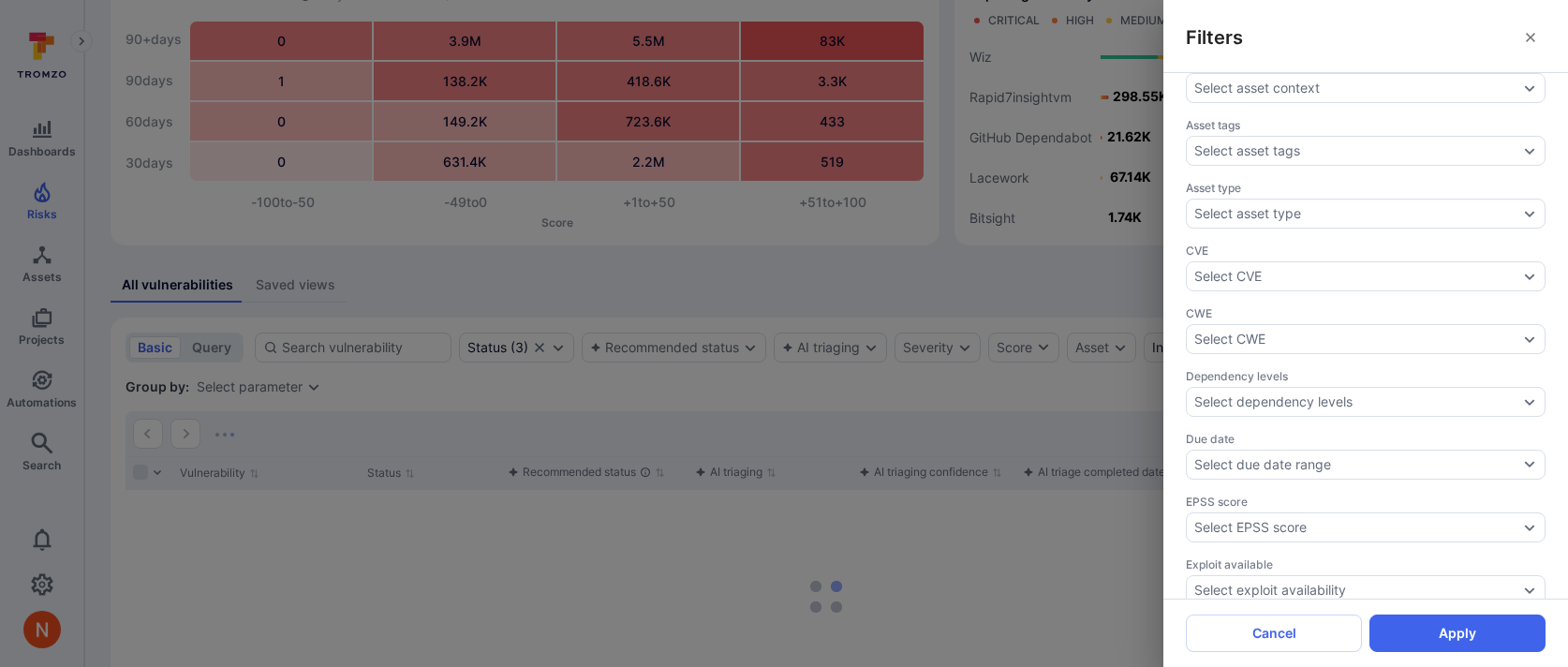
scroll to position [673, 0]
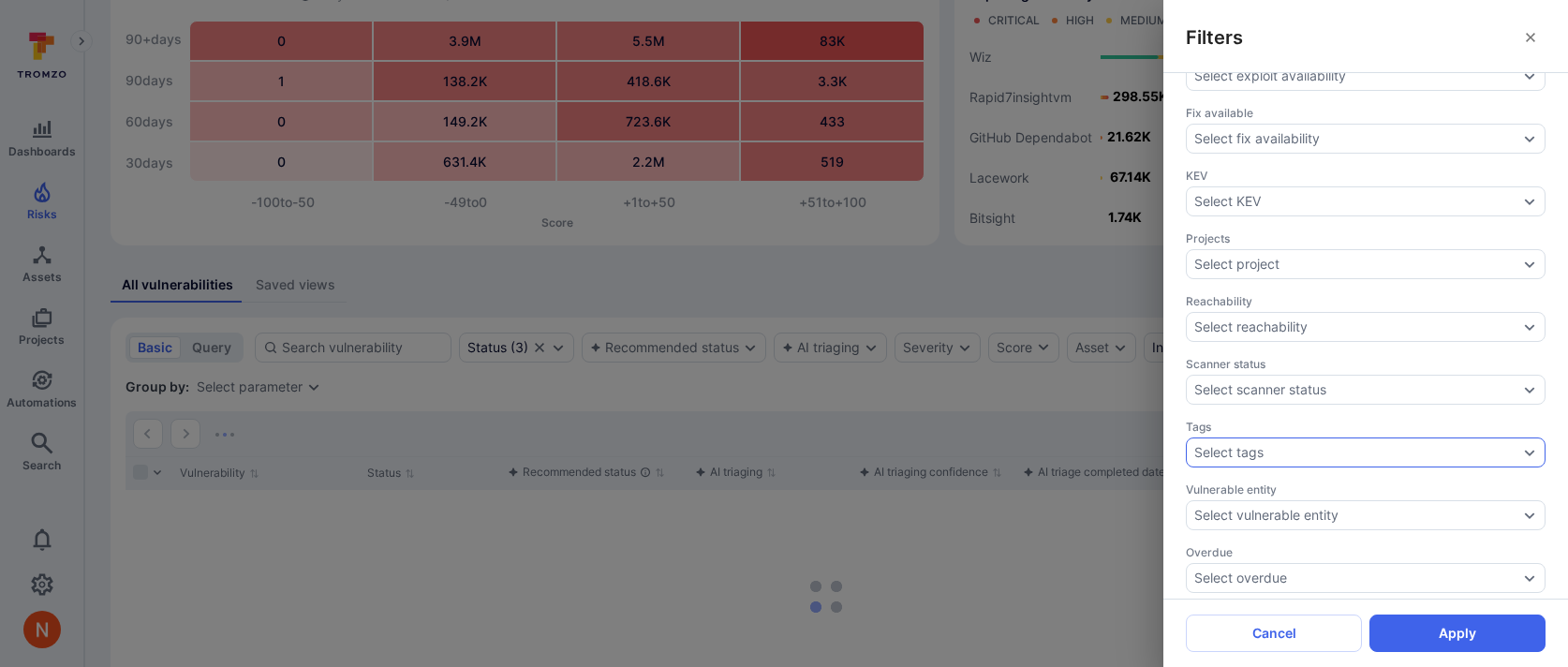
click at [1258, 445] on div "Select tags" at bounding box center [1230, 452] width 70 height 15
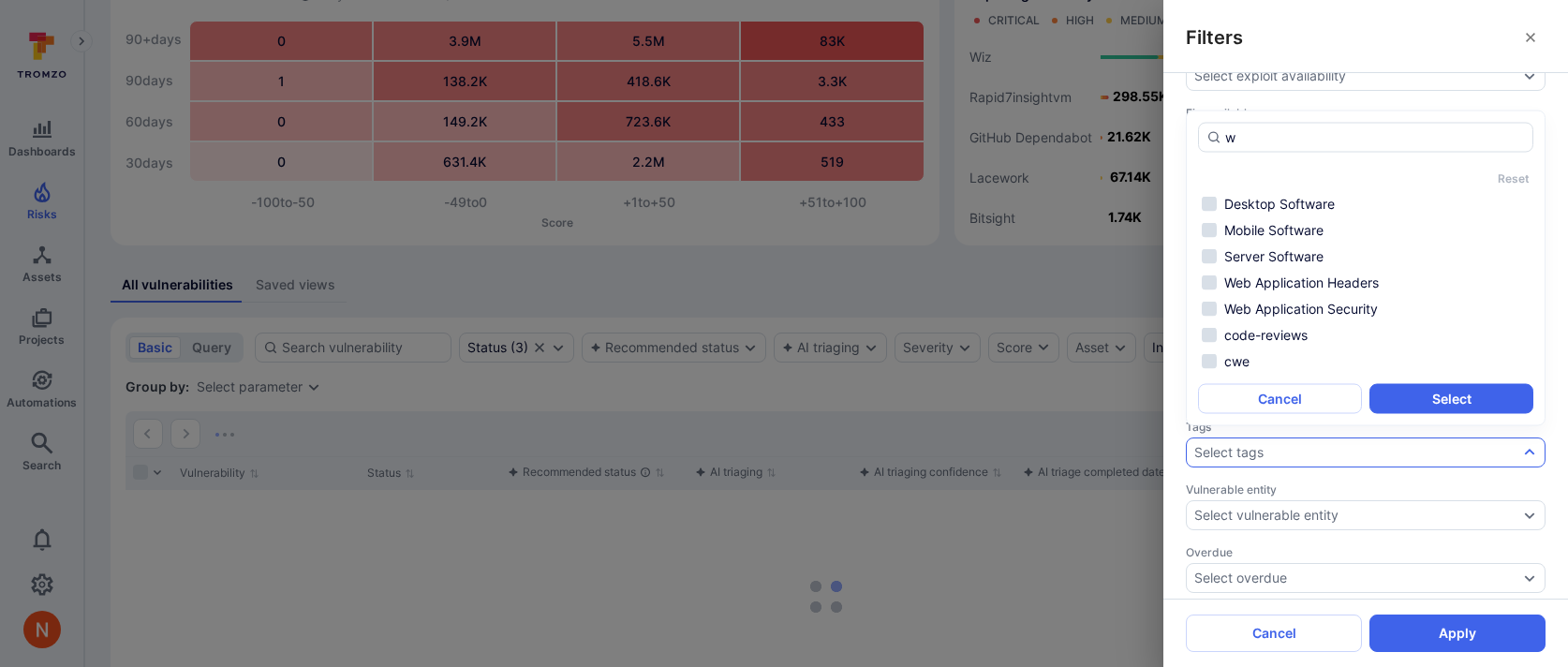
scroll to position [0, 0]
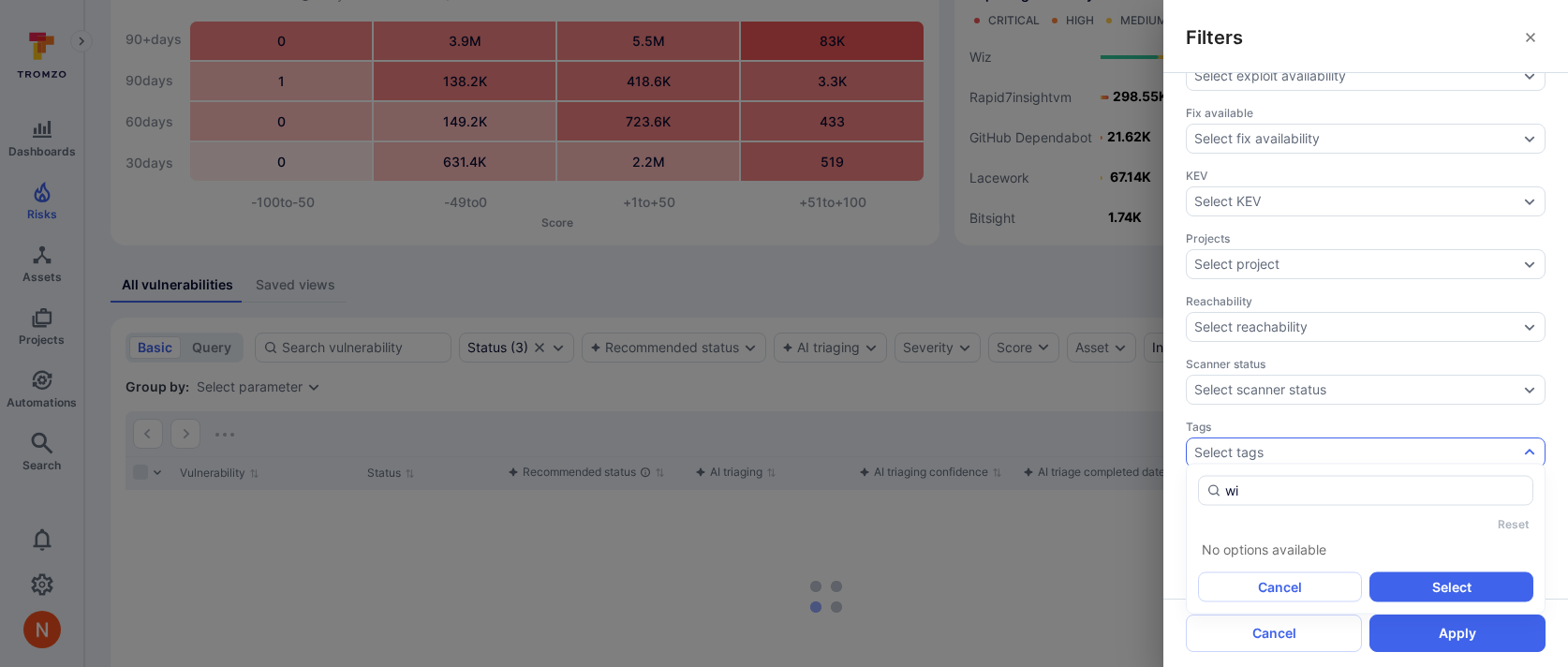
type input "wiz"
click at [1290, 496] on input "wiz" at bounding box center [1375, 491] width 299 height 19
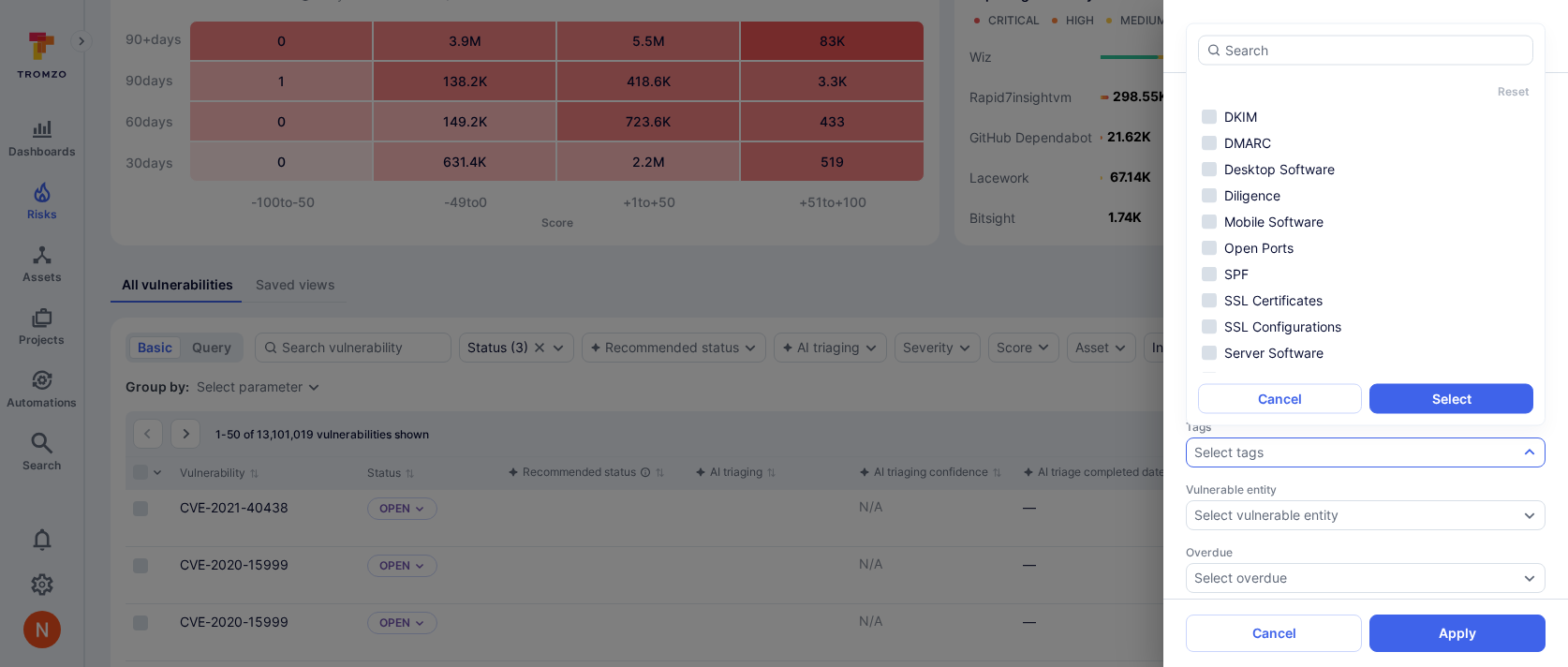
click at [1261, 483] on span "Vulnerable entity" at bounding box center [1366, 490] width 360 height 14
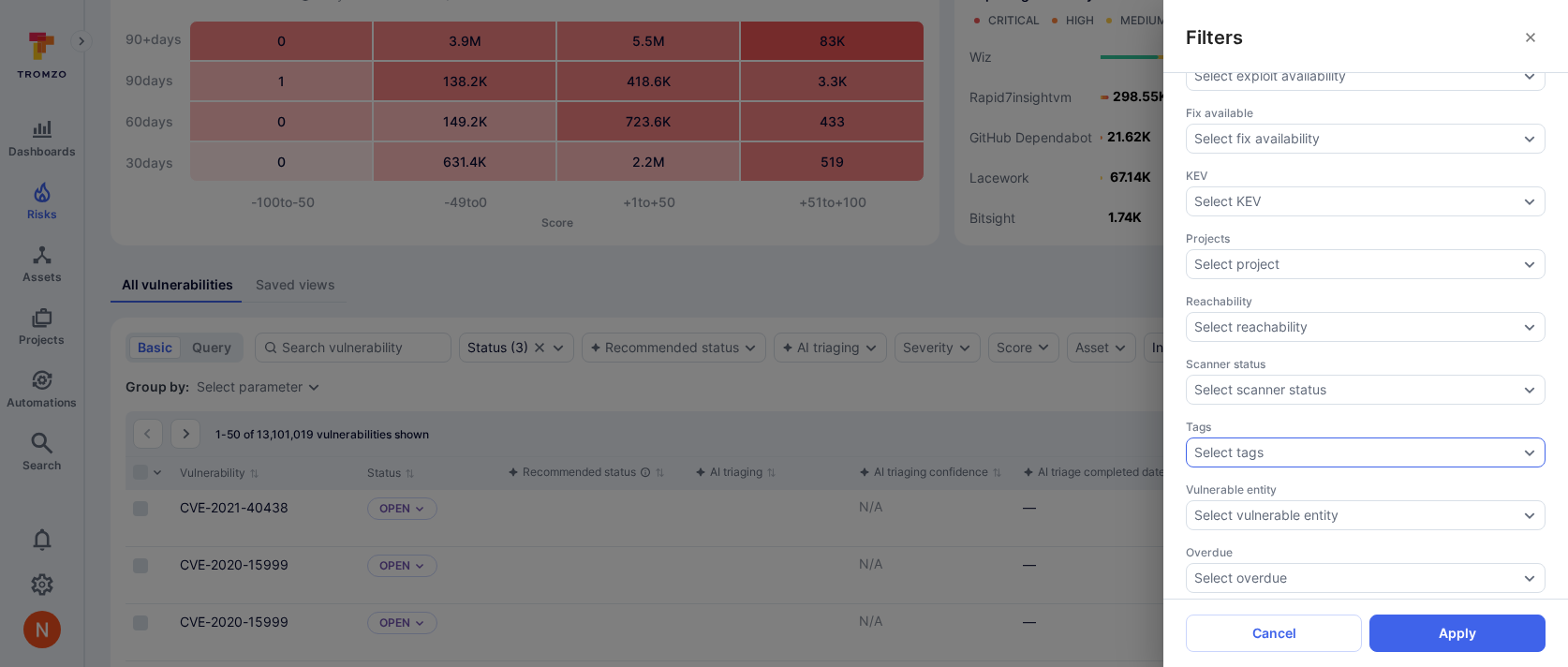
click at [1261, 450] on div "Select tags" at bounding box center [1230, 452] width 70 height 15
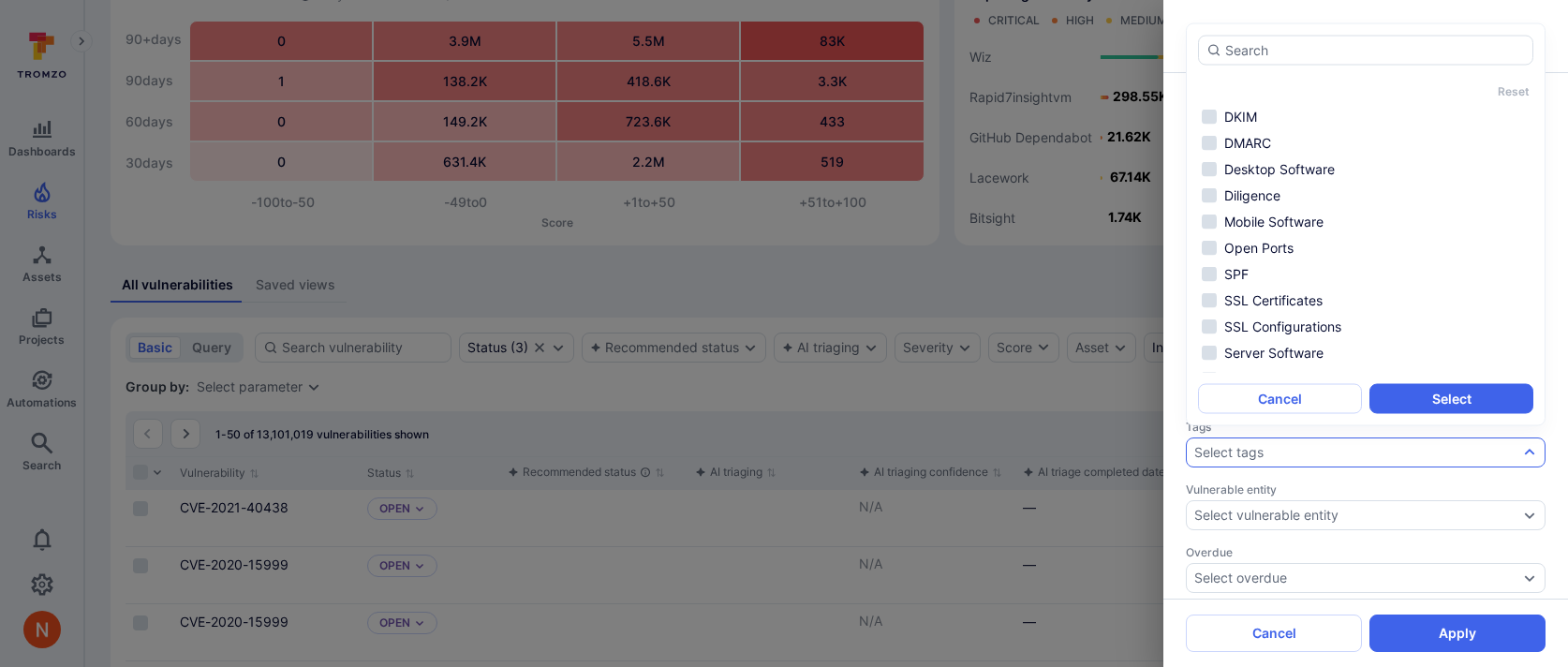
click at [1176, 481] on div "Triaging confidence Select triaging confidence Assignee Select assignee Asset c…" at bounding box center [1365, 335] width 405 height 526
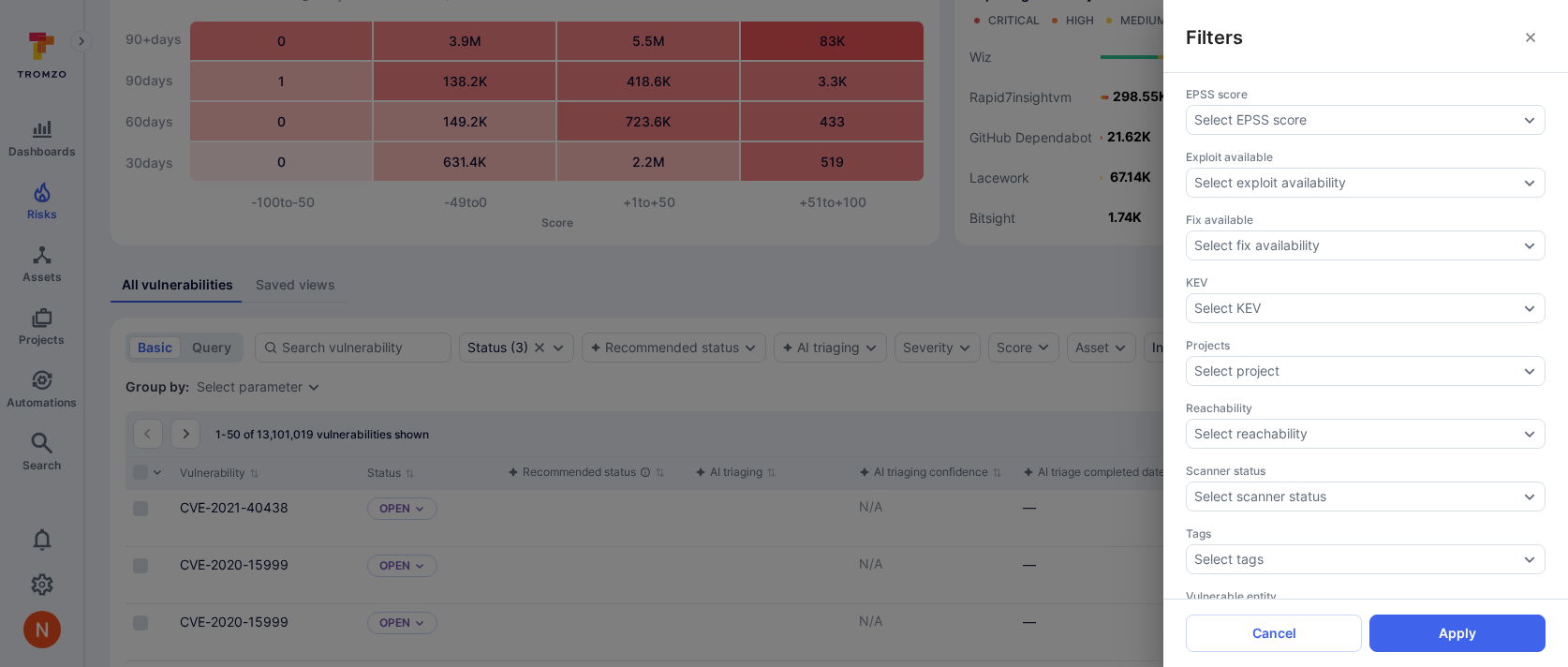
scroll to position [673, 0]
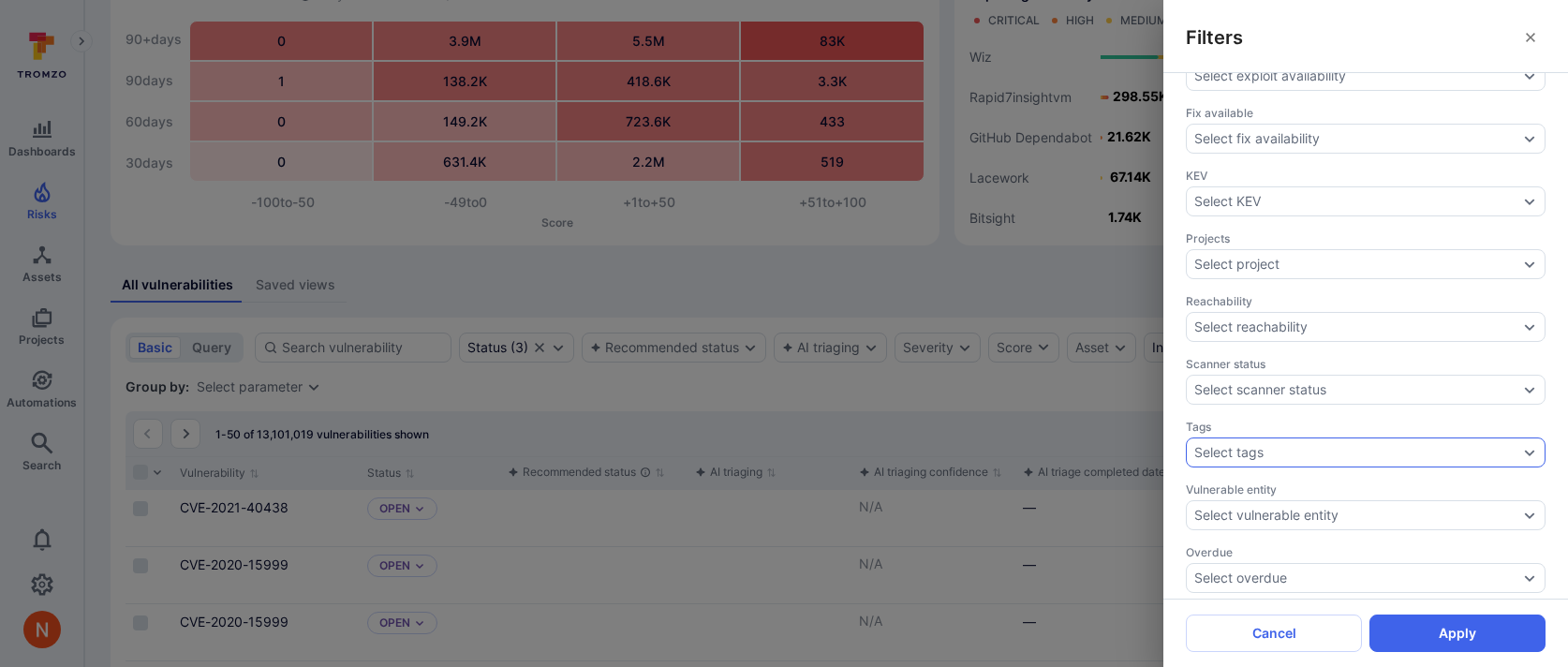
click at [1233, 445] on div "Select tags" at bounding box center [1230, 452] width 70 height 15
type input "wiz_cloud"
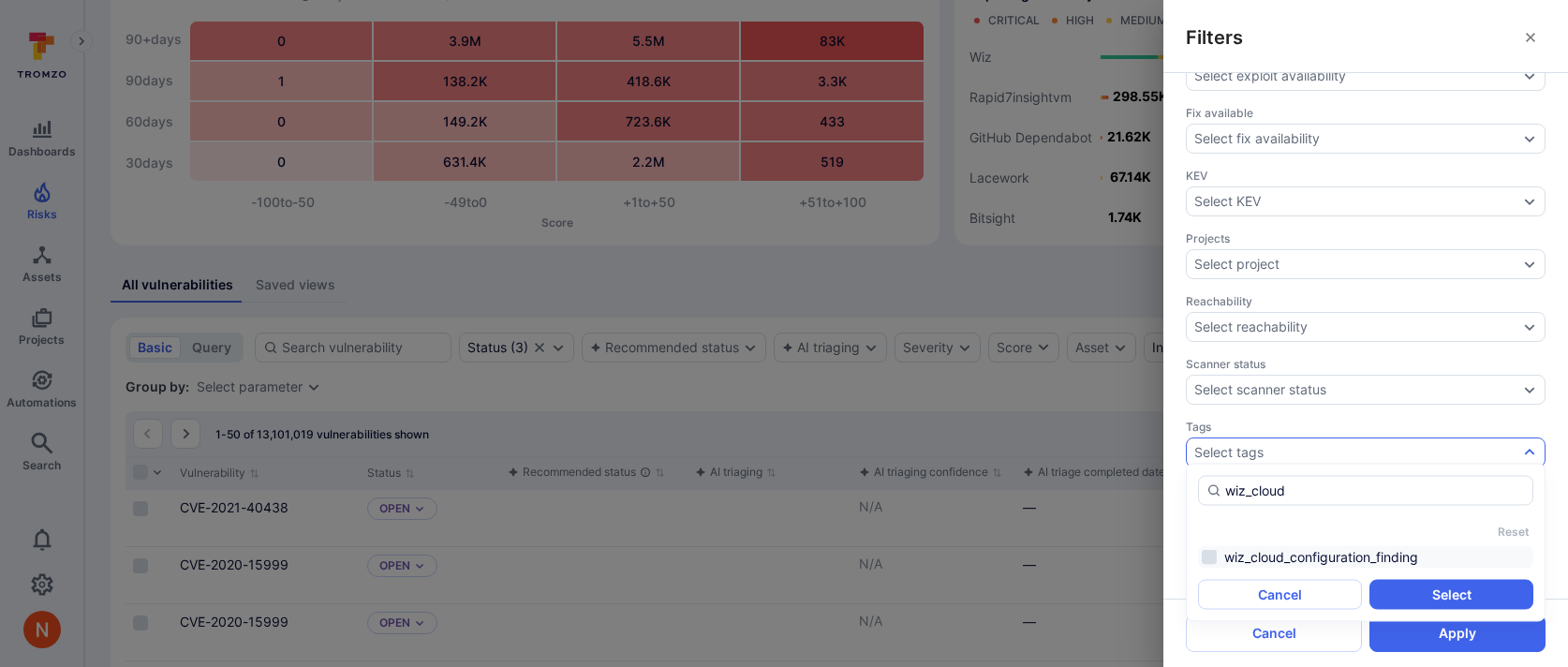
click at [1373, 559] on li "wiz_cloud_configuration_finding" at bounding box center [1365, 557] width 335 height 23
click at [1394, 587] on button "Select" at bounding box center [1452, 595] width 164 height 30
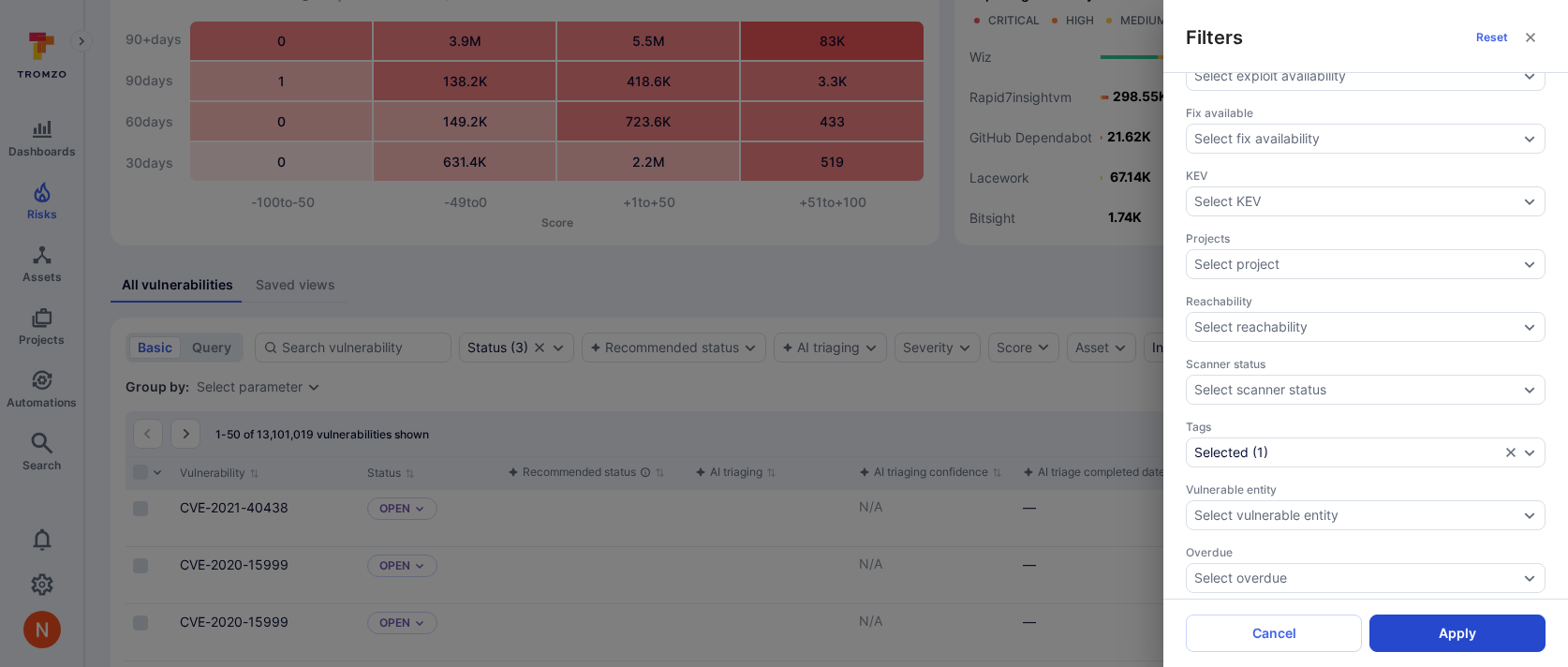
click at [1410, 629] on button "Apply" at bounding box center [1458, 634] width 176 height 38
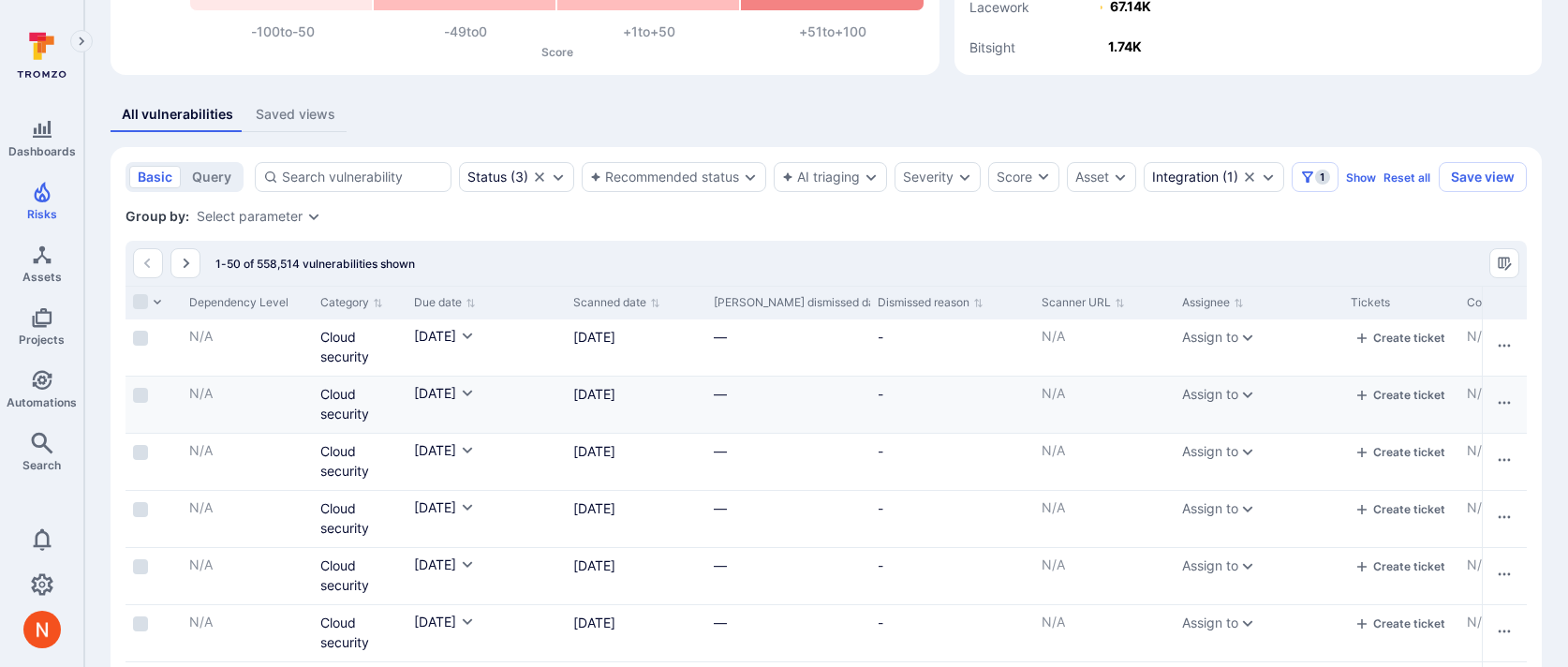
scroll to position [0, 2415]
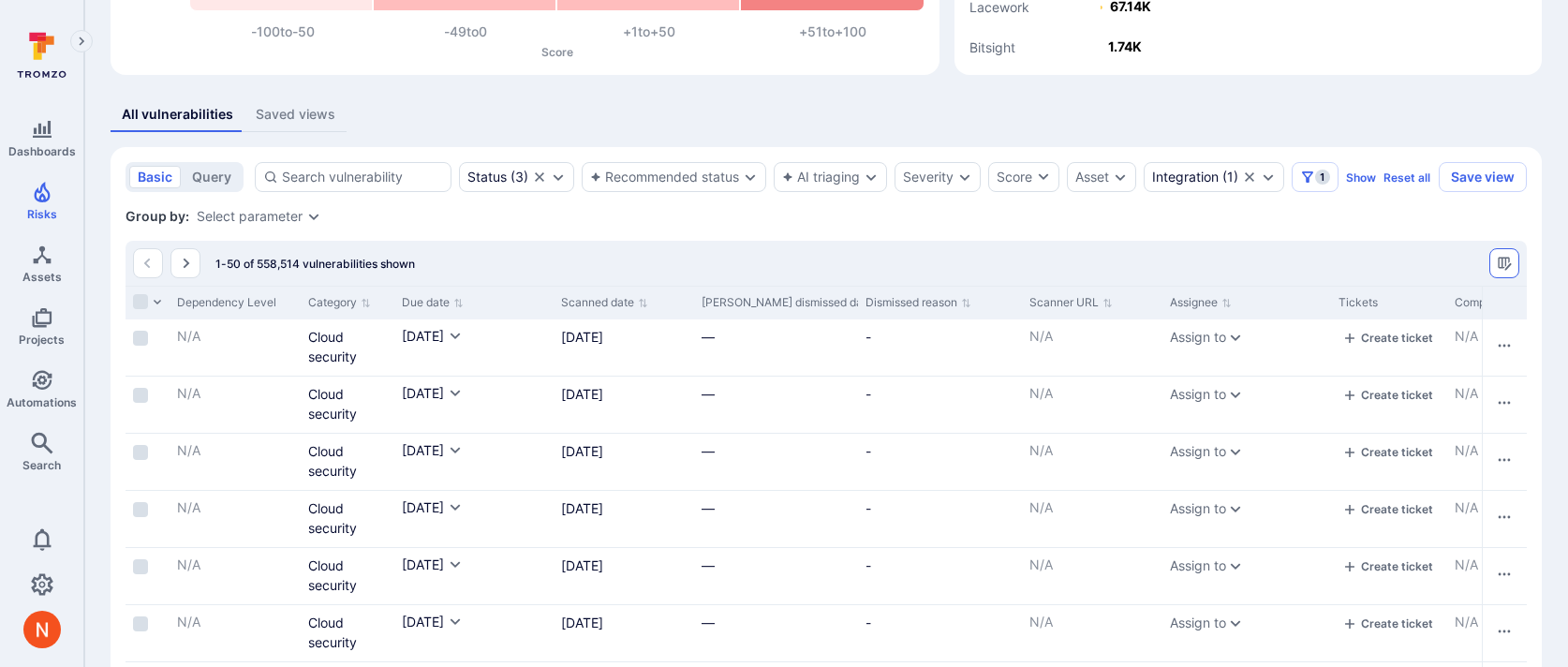
click at [1511, 271] on icon "Manage columns" at bounding box center [1504, 263] width 15 height 15
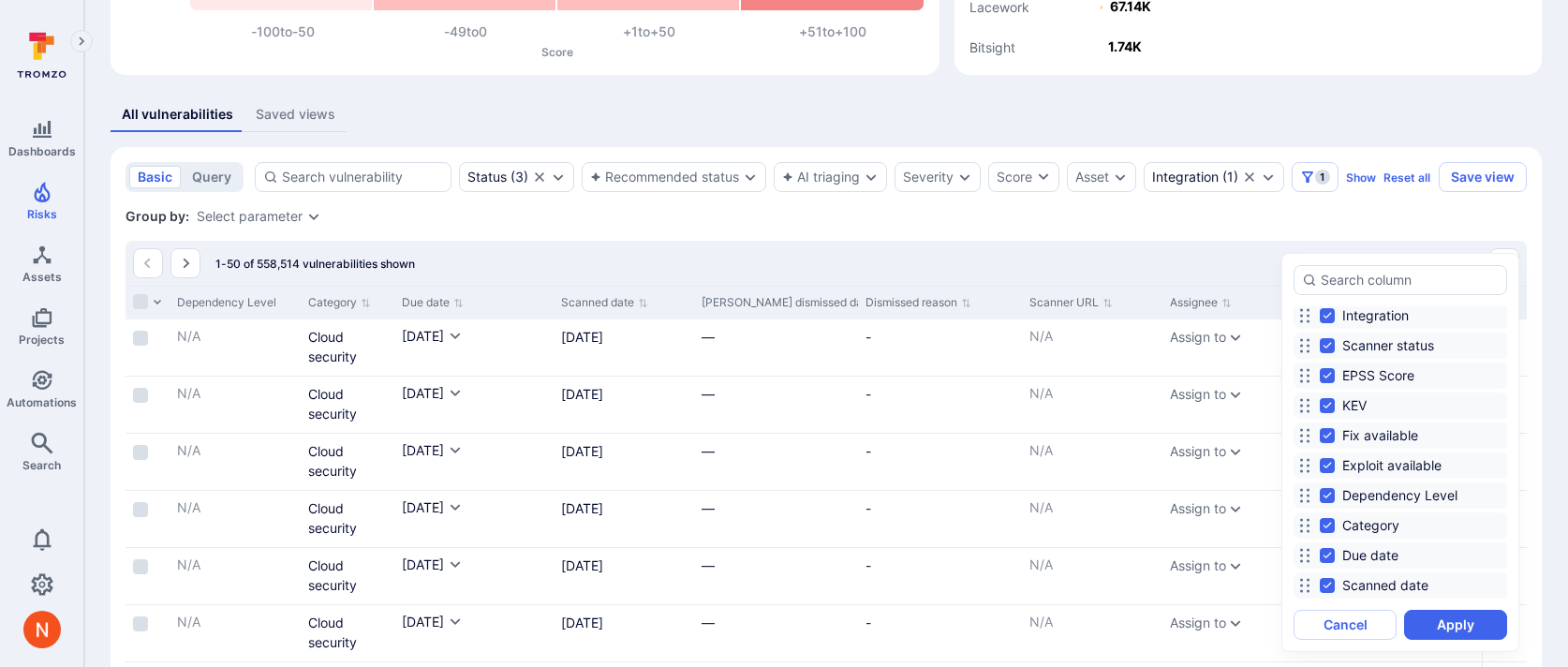
scroll to position [282, 0]
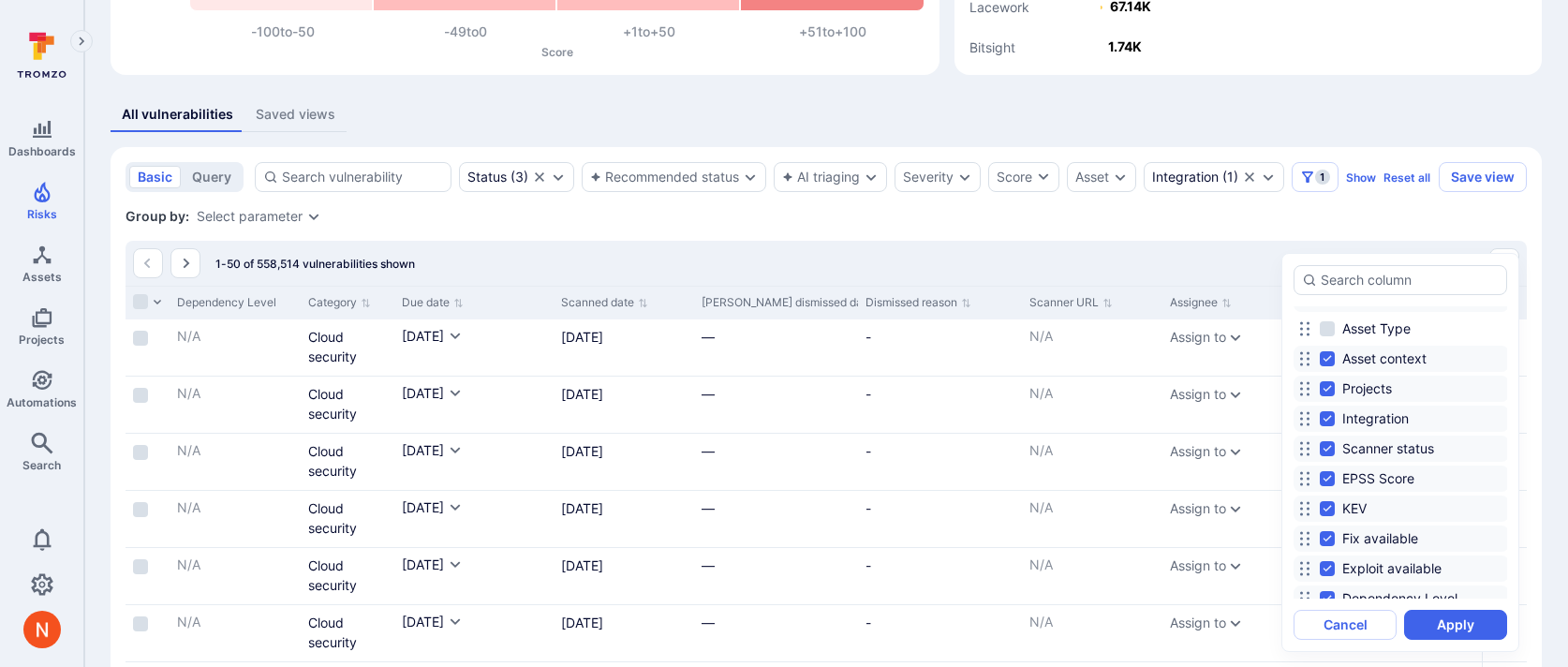
click at [1397, 315] on div "Vulnerability Status Recommended status AI triaging AI triaging confidence AI t…" at bounding box center [1400, 179] width 214 height 275
click at [1396, 324] on span "Asset Type" at bounding box center [1376, 329] width 69 height 19
click at [1335, 324] on input "Asset Type" at bounding box center [1327, 329] width 15 height 15
checkbox input "true"
click at [1472, 617] on button "Apply" at bounding box center [1456, 625] width 103 height 30
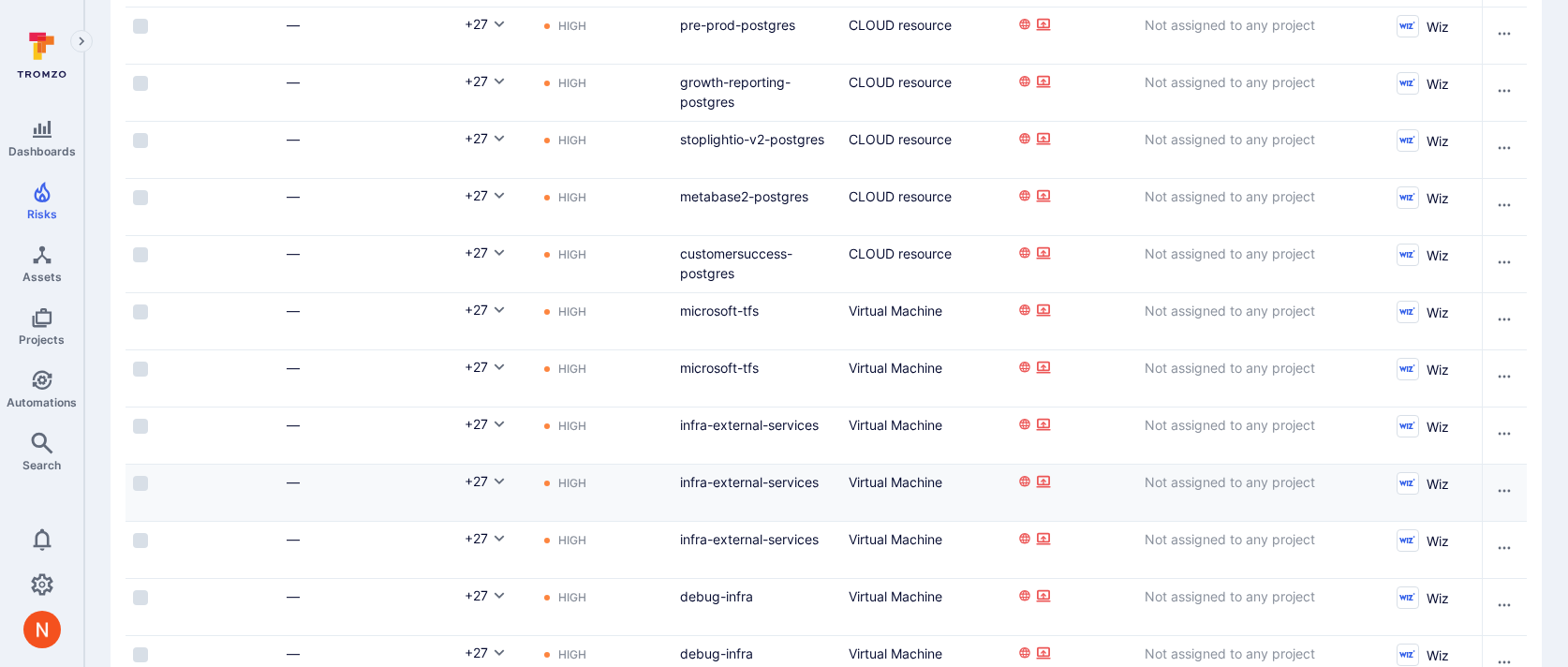
scroll to position [1437, 0]
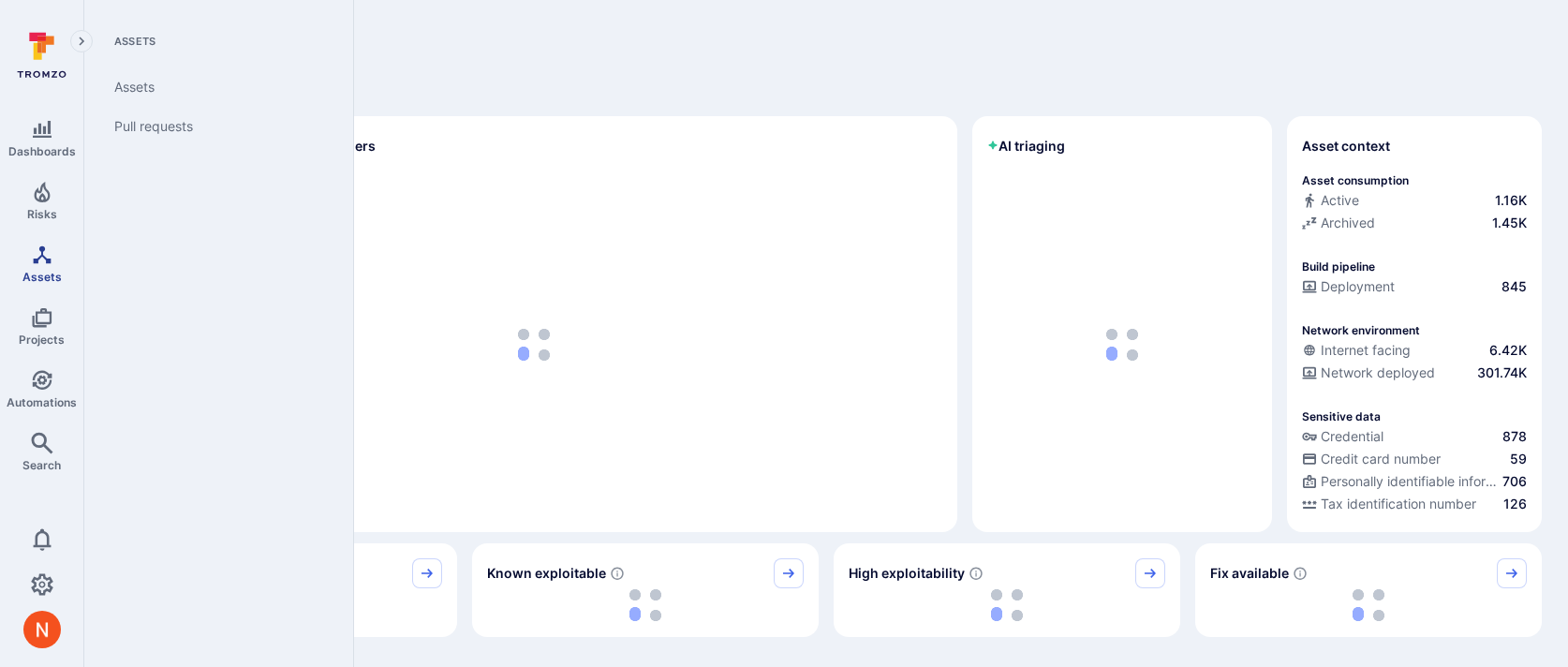
click at [47, 263] on icon "Assets" at bounding box center [42, 255] width 23 height 23
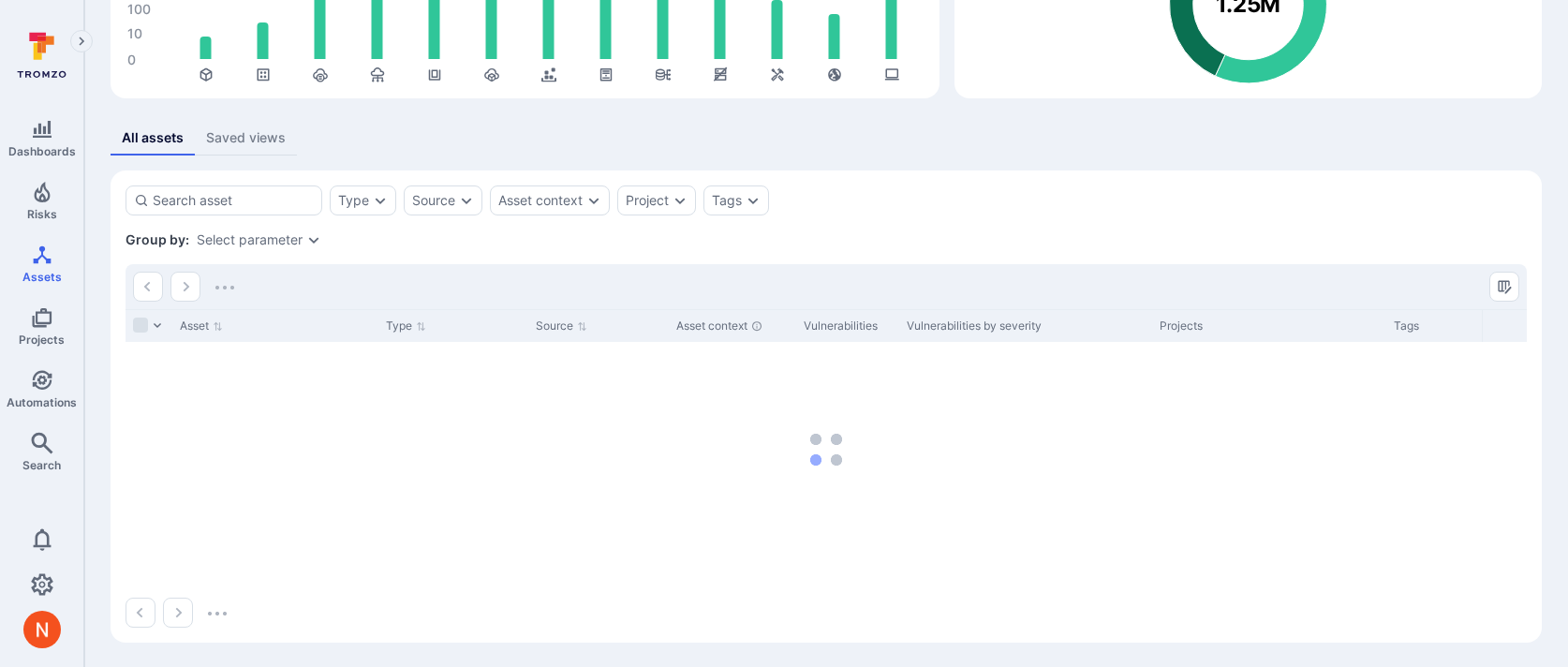
scroll to position [241, 0]
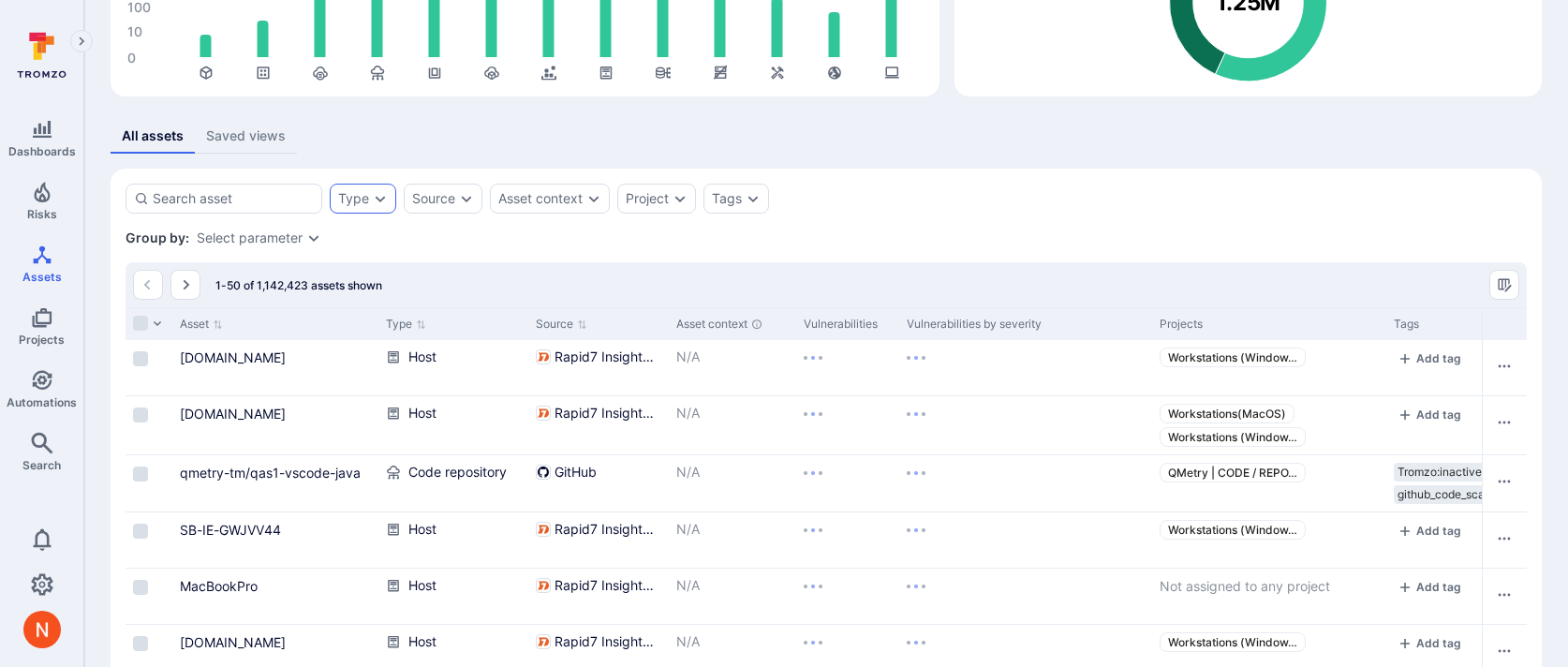
click at [364, 205] on div "Type" at bounding box center [353, 198] width 31 height 15
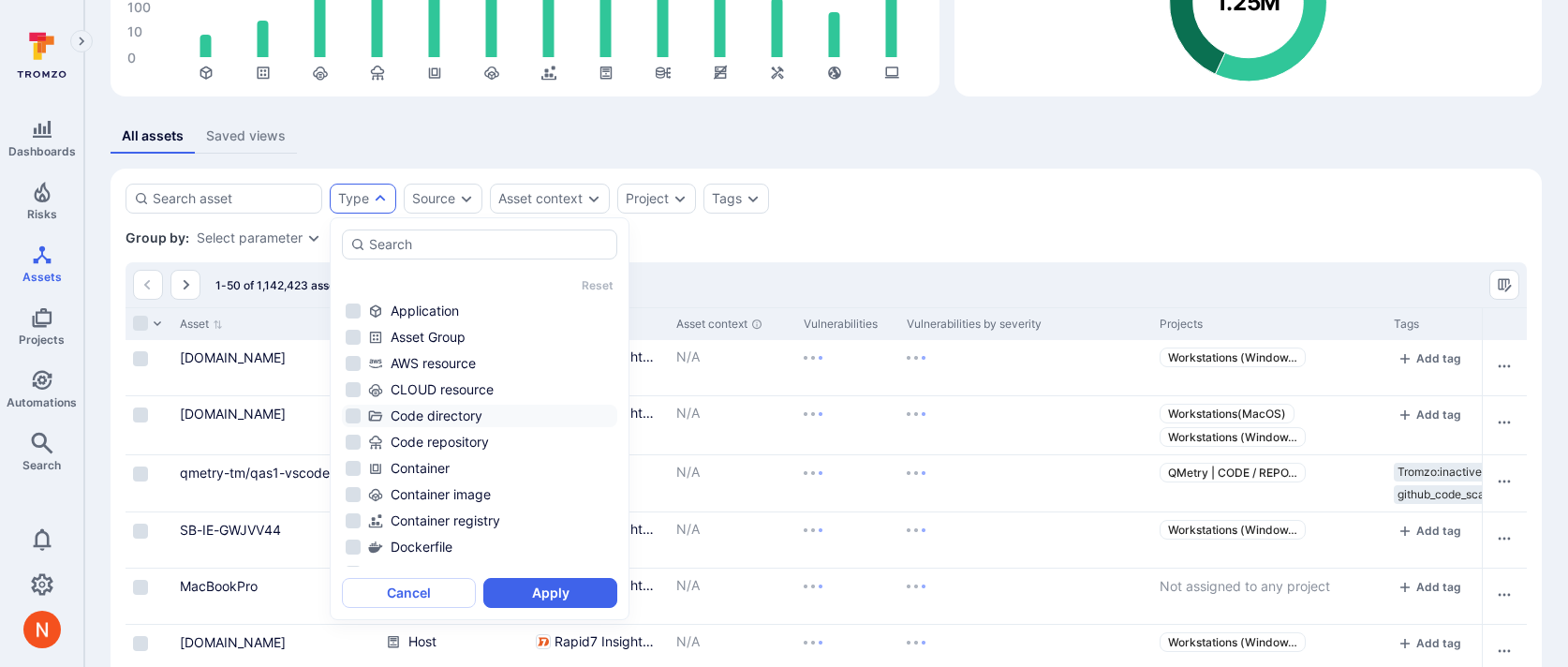
scroll to position [149, 0]
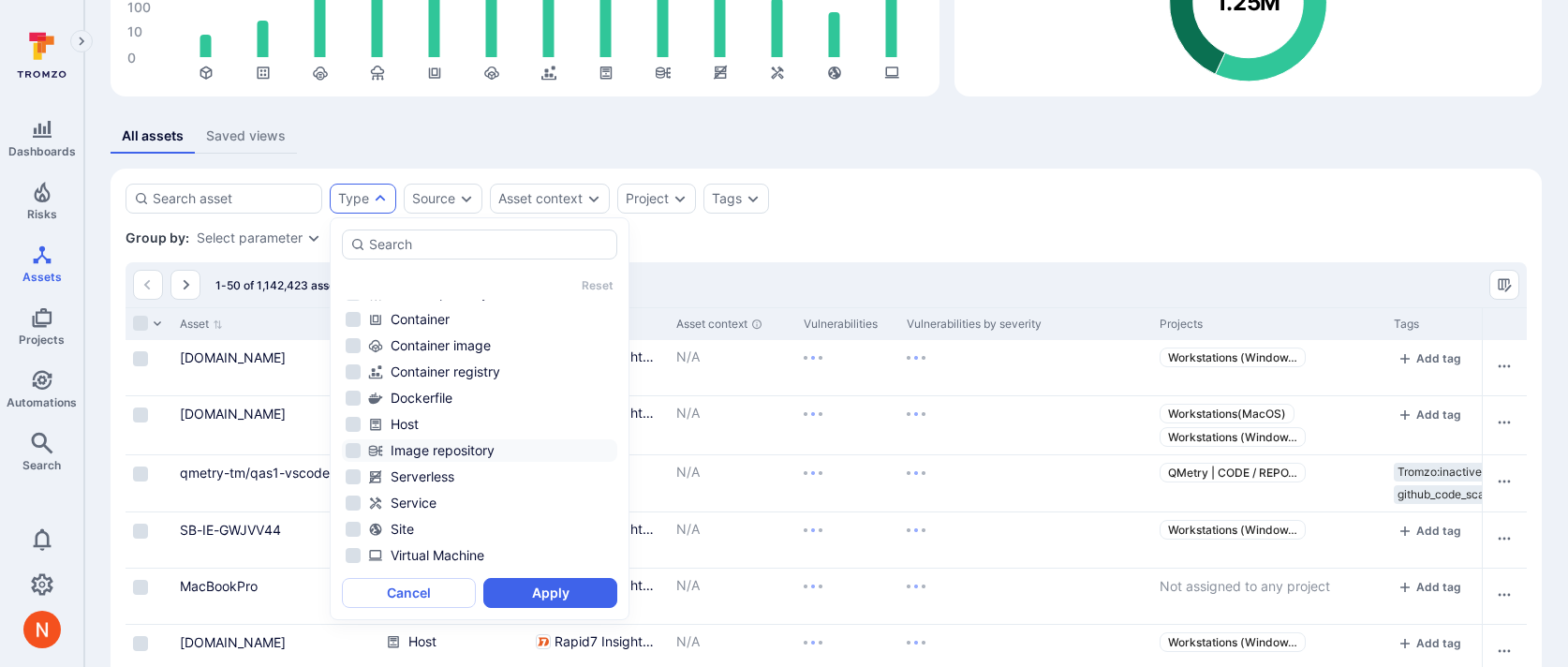
click at [462, 452] on div "Image repository" at bounding box center [490, 450] width 246 height 19
click at [526, 585] on button "Apply" at bounding box center [550, 593] width 134 height 30
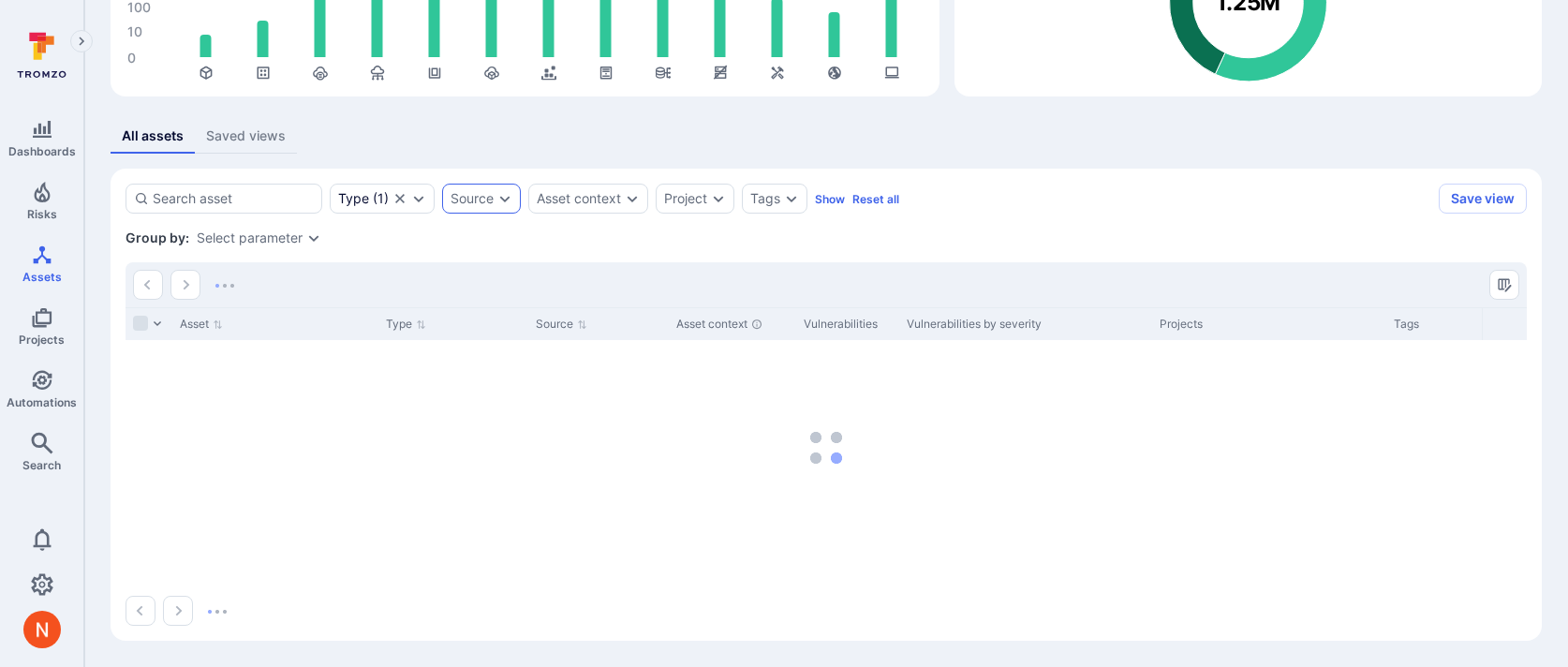
click at [497, 200] on icon "Expand dropdown" at bounding box center [504, 198] width 15 height 15
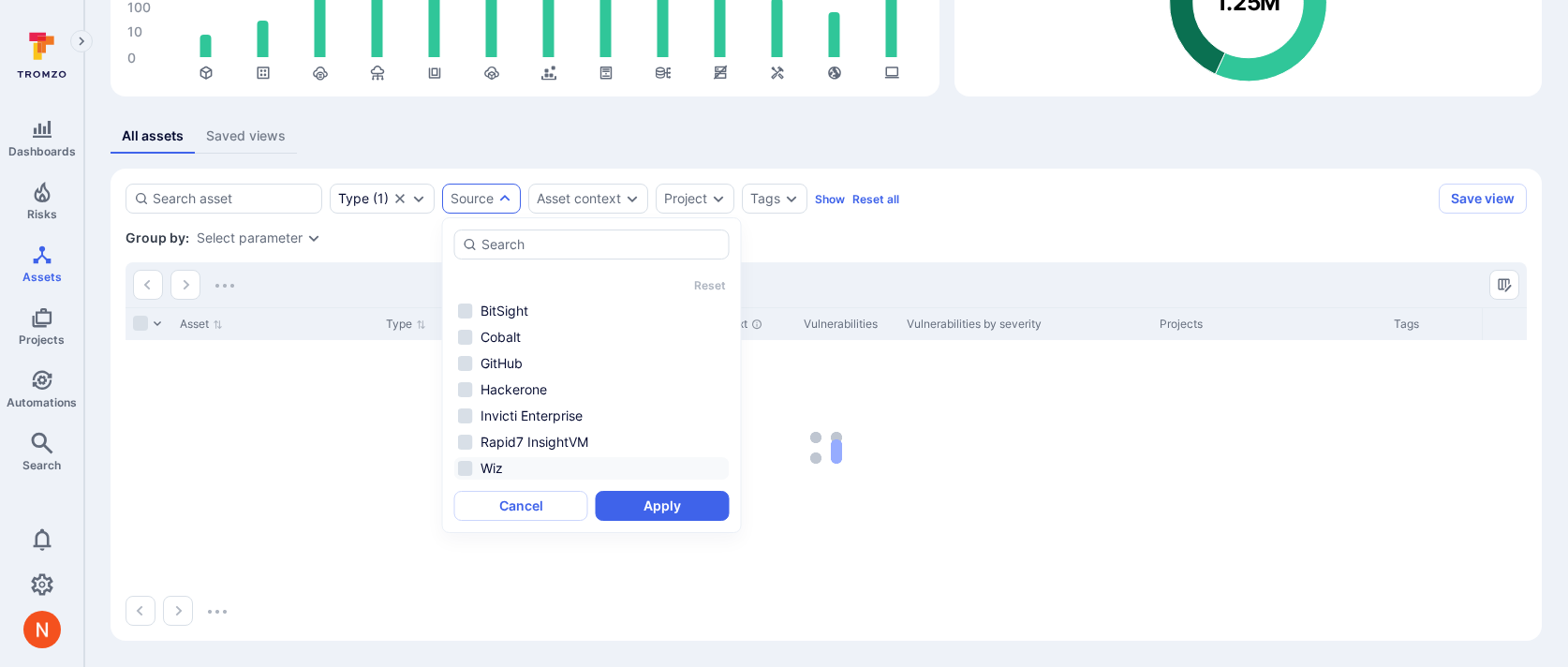
click at [550, 467] on li "Wiz" at bounding box center [592, 468] width 276 height 23
click at [624, 518] on button "Apply" at bounding box center [663, 506] width 134 height 30
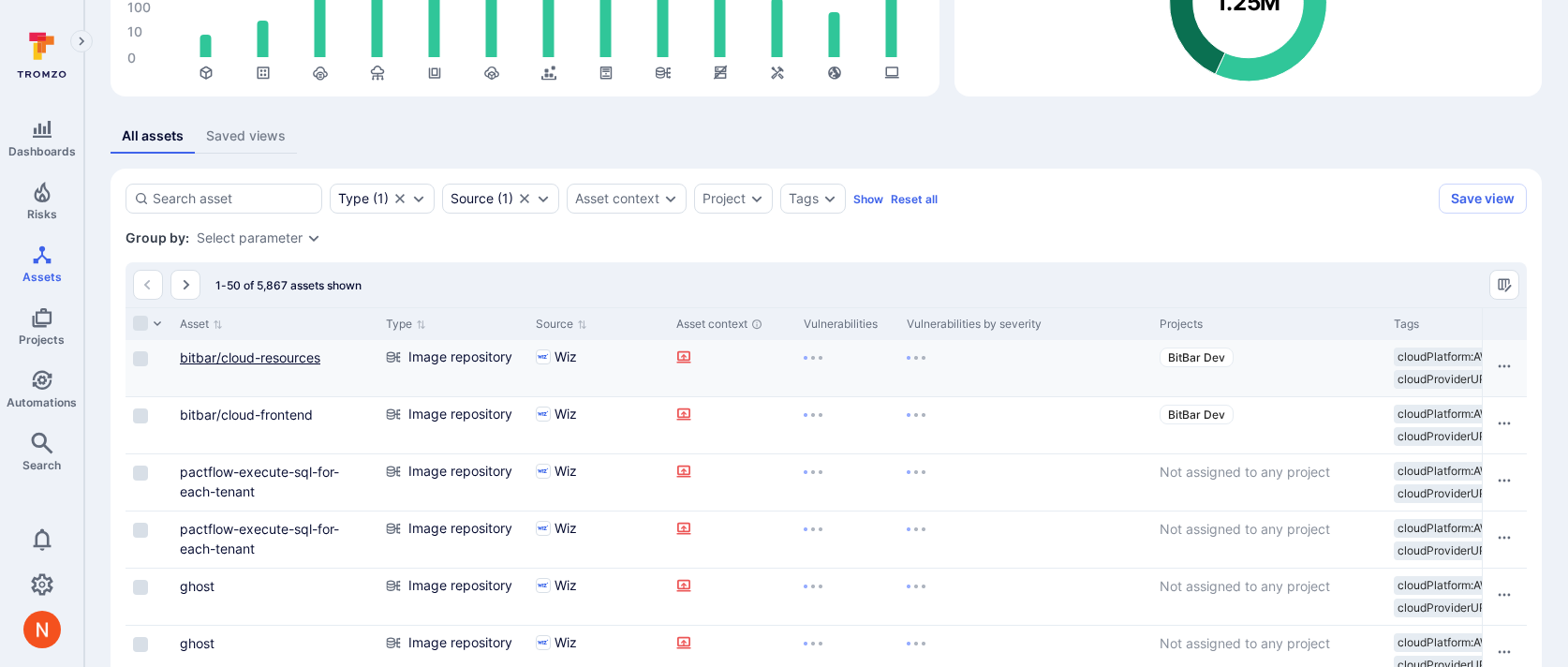
click at [282, 352] on link "bitbar/cloud-resources" at bounding box center [250, 357] width 140 height 16
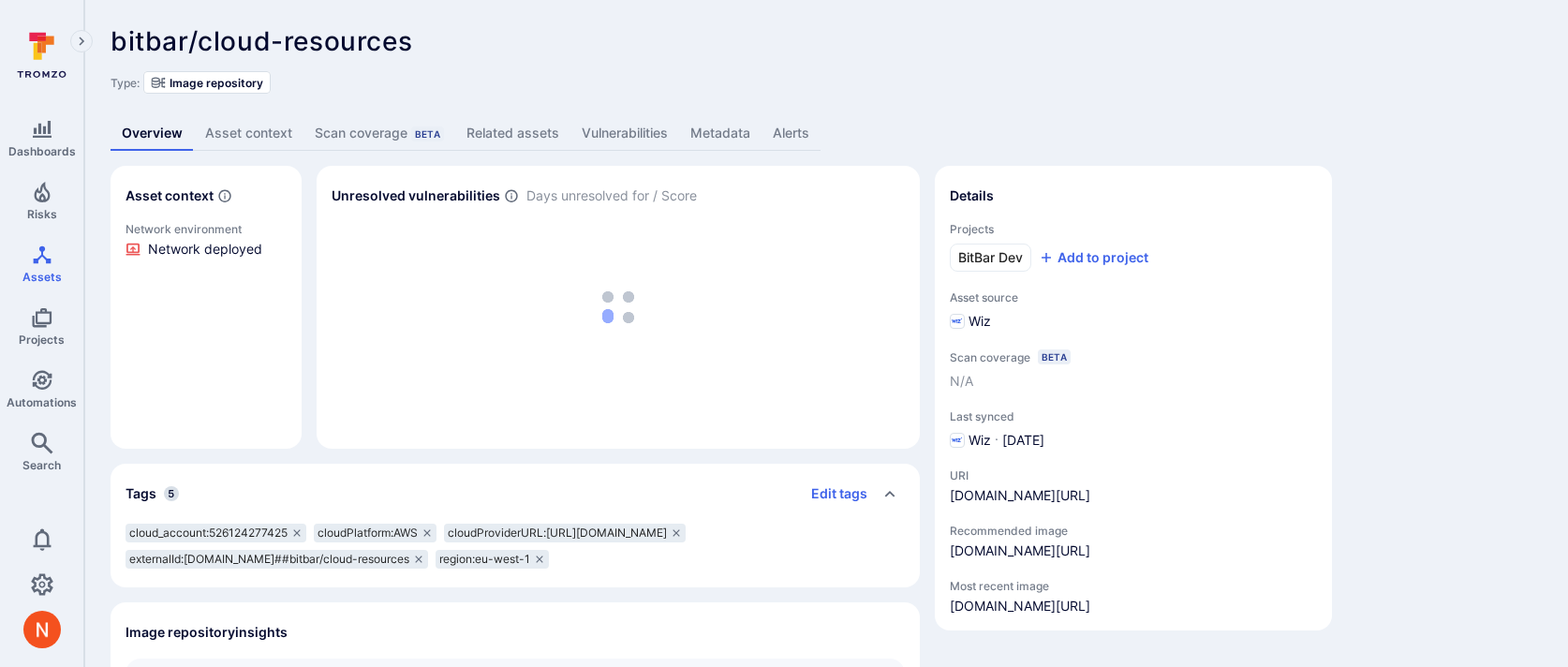
click at [638, 127] on link "Vulnerabilities" at bounding box center [624, 133] width 108 height 35
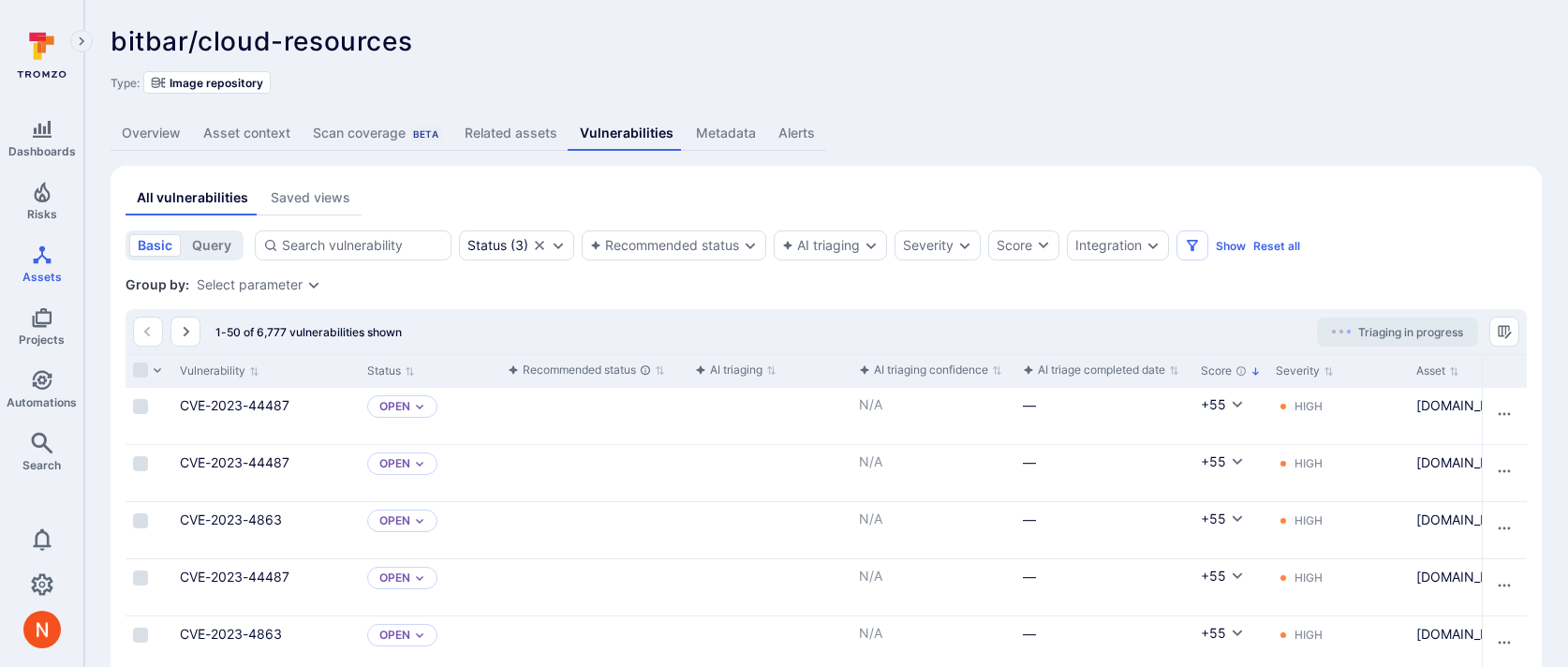
click at [706, 131] on link "Metadata" at bounding box center [725, 133] width 83 height 35
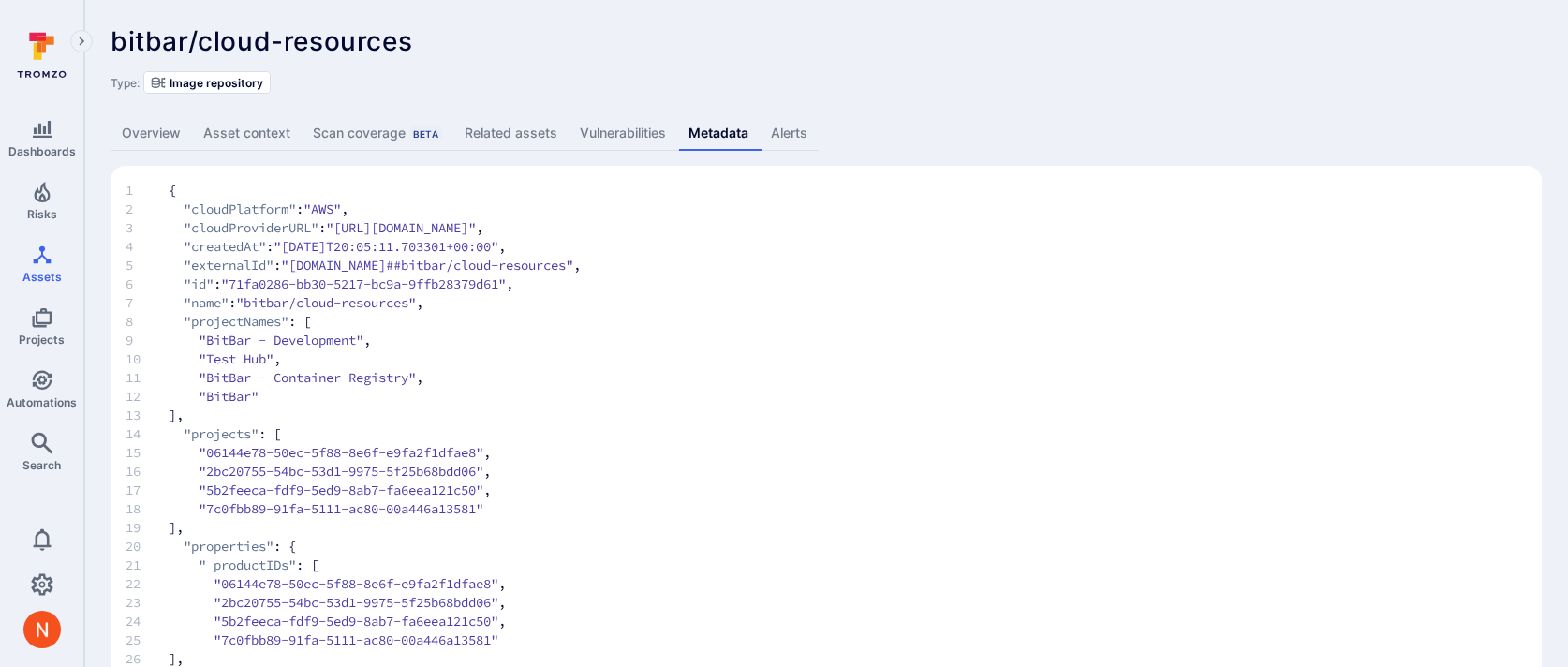
click at [656, 341] on span "9 "BitBar - Development" ," at bounding box center [826, 339] width 1402 height 19
click at [139, 131] on link "Overview" at bounding box center [151, 133] width 82 height 35
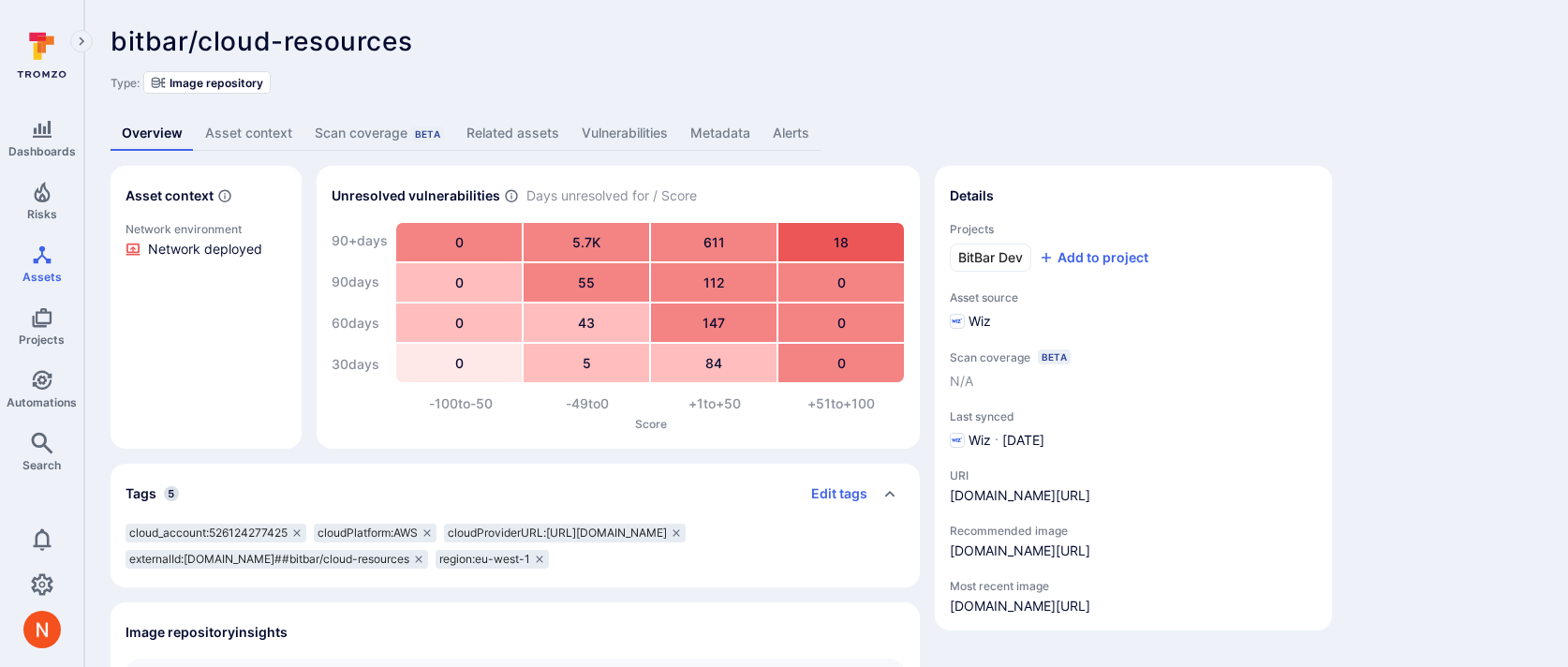
click at [698, 131] on link "Metadata" at bounding box center [720, 133] width 83 height 35
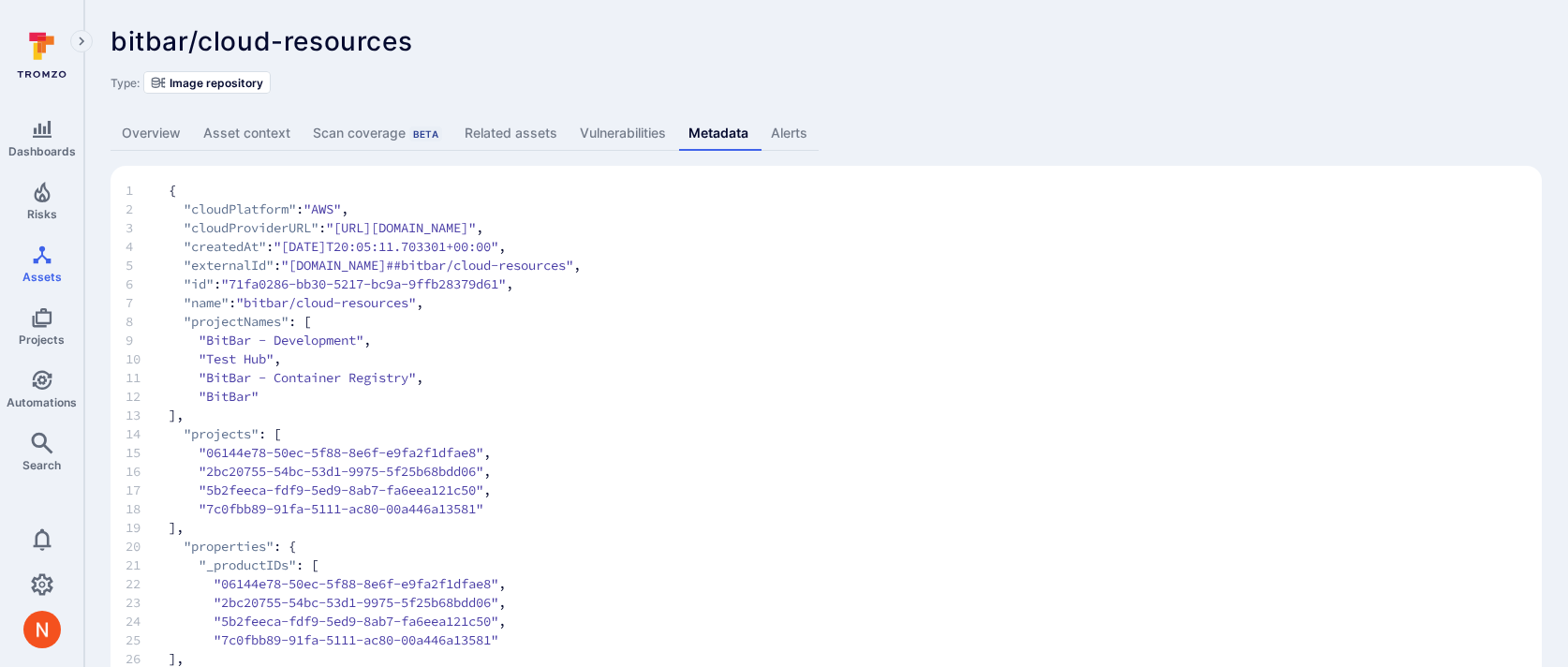
click at [387, 352] on span "10 "Test Hub" ," at bounding box center [826, 358] width 1402 height 19
click at [537, 361] on span "10 "Test Hub" ," at bounding box center [826, 358] width 1402 height 19
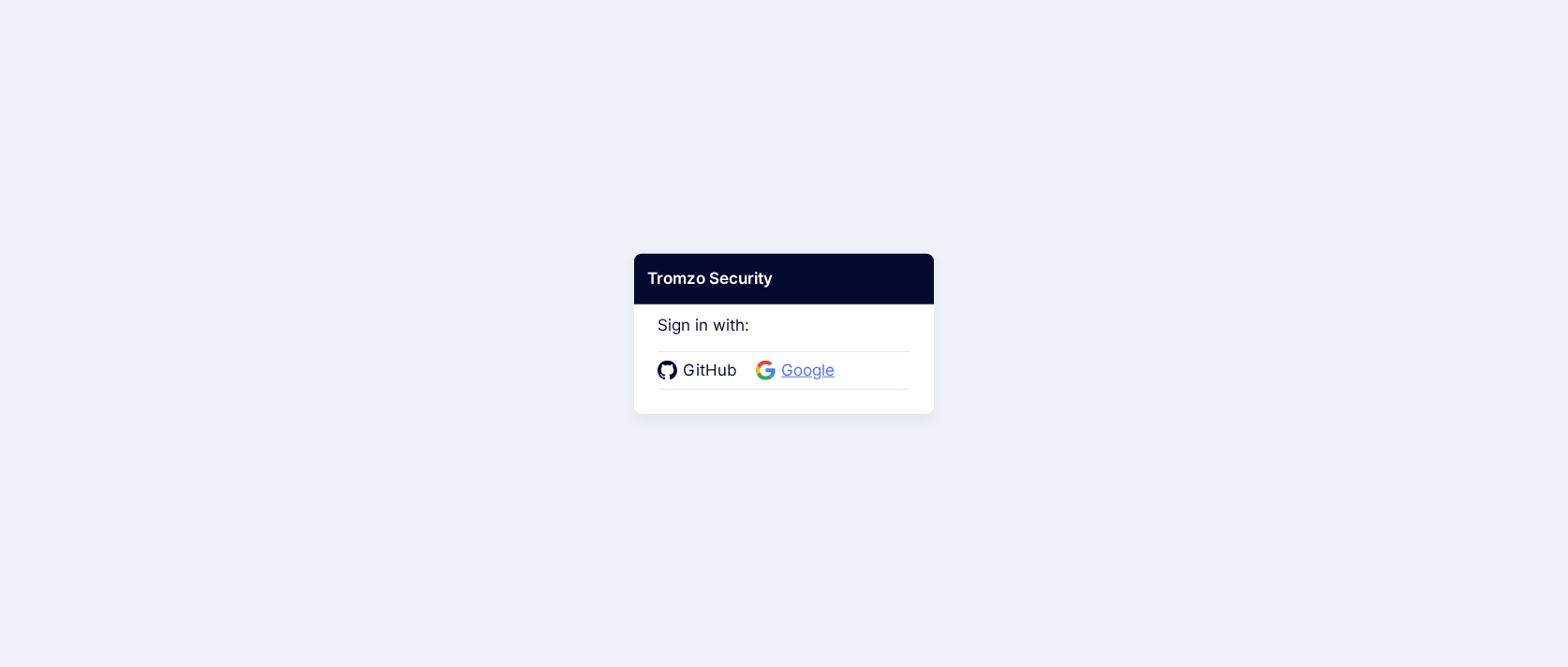
click at [807, 375] on span "Google" at bounding box center [808, 371] width 65 height 24
